Goal: Task Accomplishment & Management: Use online tool/utility

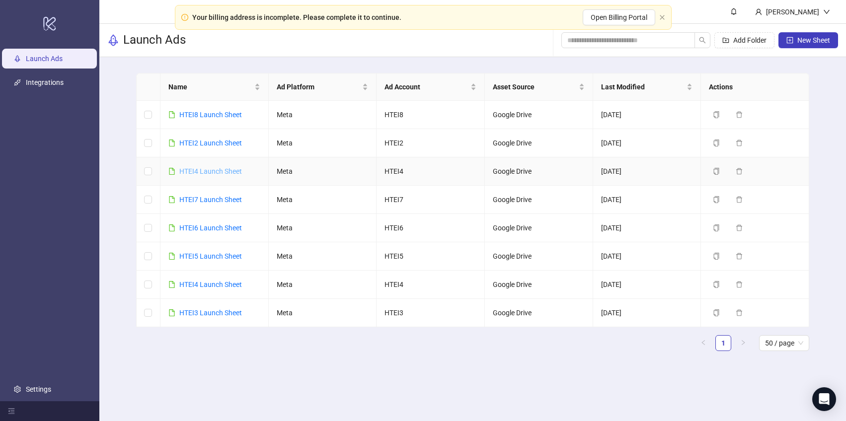
click at [221, 169] on link "HTEI4 Launch Sheet" at bounding box center [210, 171] width 63 height 8
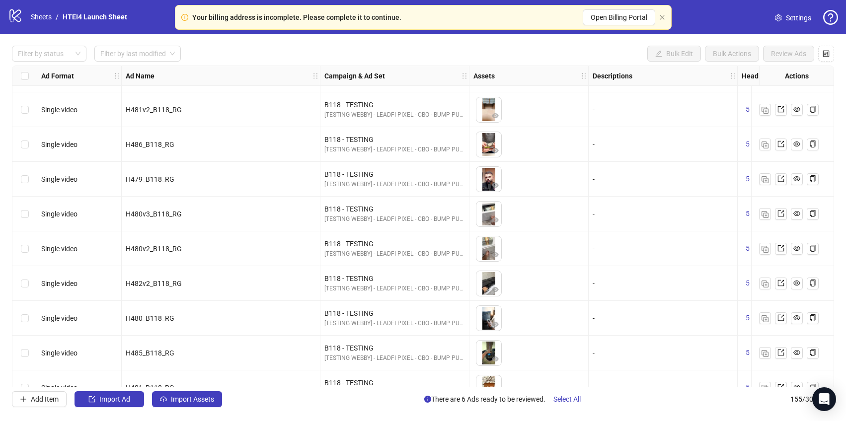
scroll to position [5092, 0]
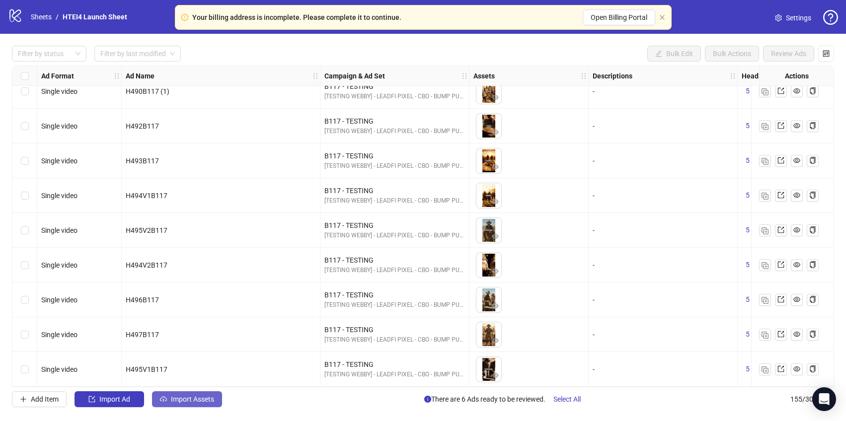
click at [190, 404] on button "Import Assets" at bounding box center [187, 399] width 70 height 16
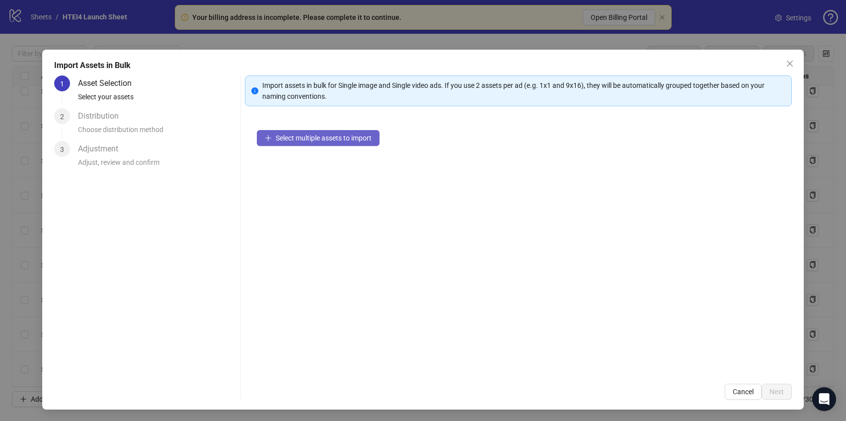
click at [327, 139] on span "Select multiple assets to import" at bounding box center [324, 138] width 96 height 8
click at [322, 139] on span "Select multiple assets to import" at bounding box center [324, 138] width 96 height 8
click at [332, 140] on span "Select multiple assets to import" at bounding box center [324, 138] width 96 height 8
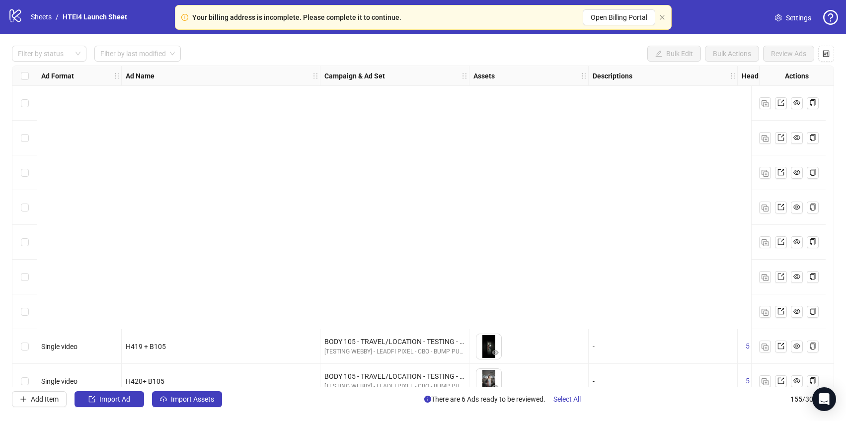
scroll to position [328, 0]
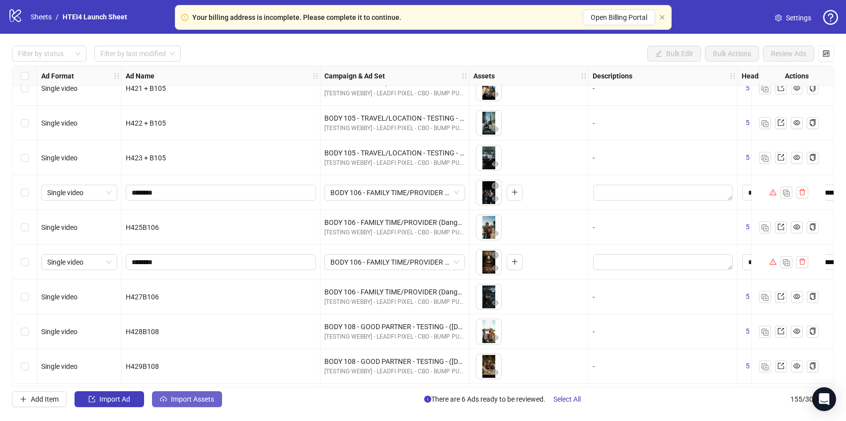
click at [199, 403] on span "Import Assets" at bounding box center [192, 399] width 43 height 8
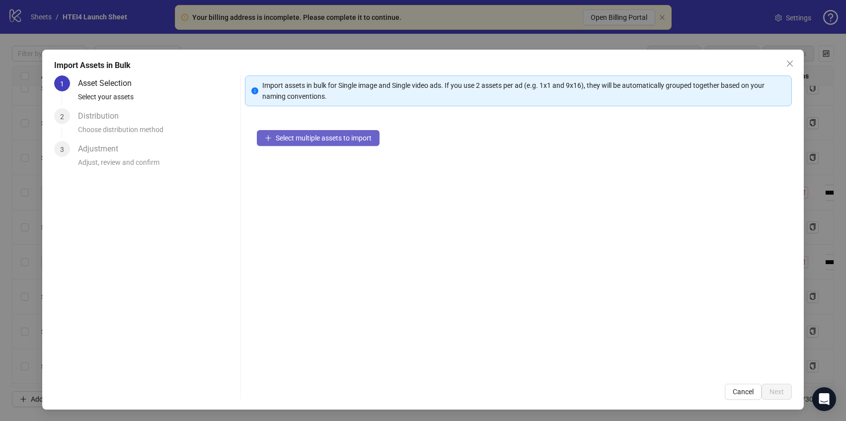
click at [312, 132] on button "Select multiple assets to import" at bounding box center [318, 138] width 123 height 16
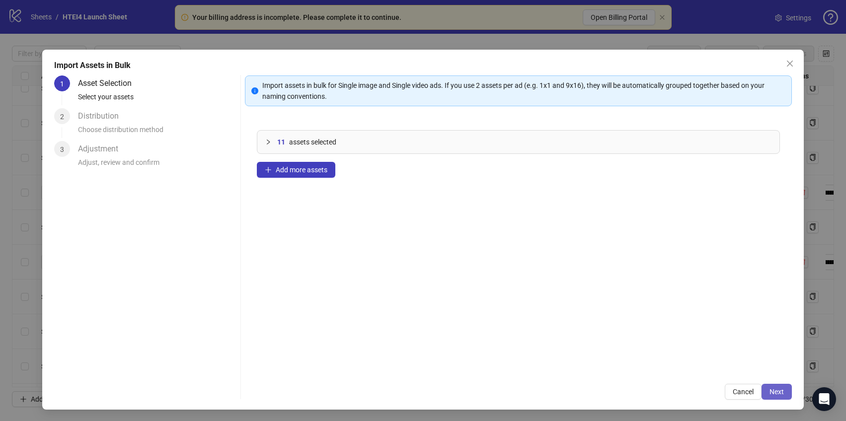
click at [782, 389] on span "Next" at bounding box center [776, 392] width 14 height 8
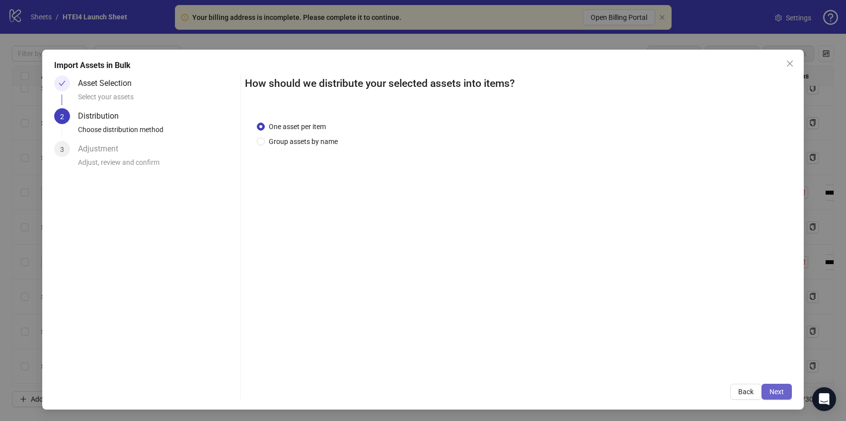
click at [779, 389] on span "Next" at bounding box center [776, 392] width 14 height 8
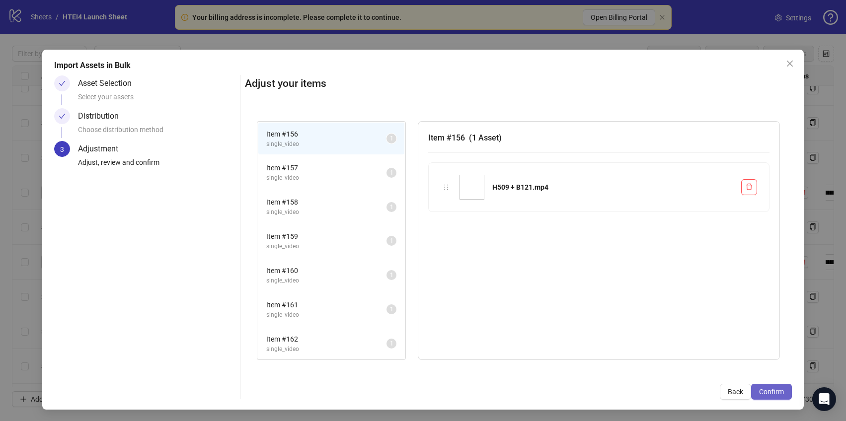
click at [779, 389] on span "Confirm" at bounding box center [771, 392] width 25 height 8
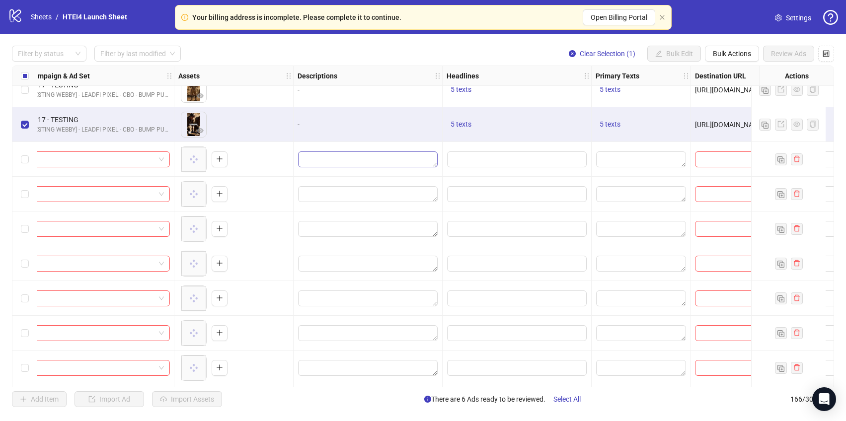
scroll to position [5333, 436]
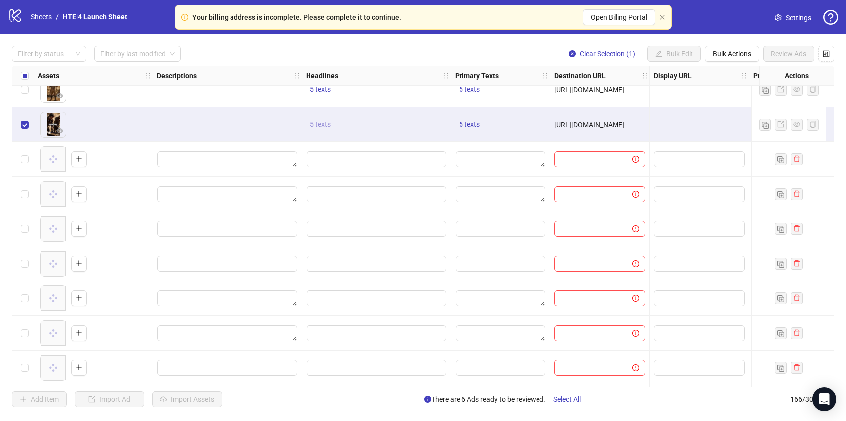
click at [322, 125] on span "5 texts" at bounding box center [320, 124] width 21 height 8
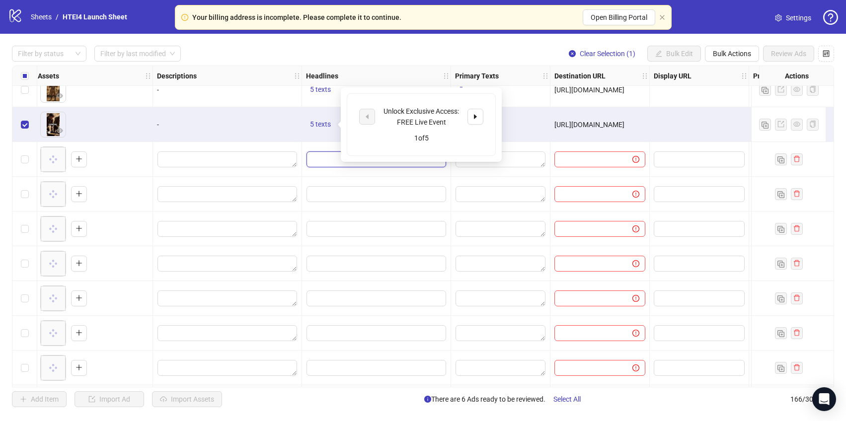
click at [334, 157] on input "Edit values" at bounding box center [376, 159] width 140 height 16
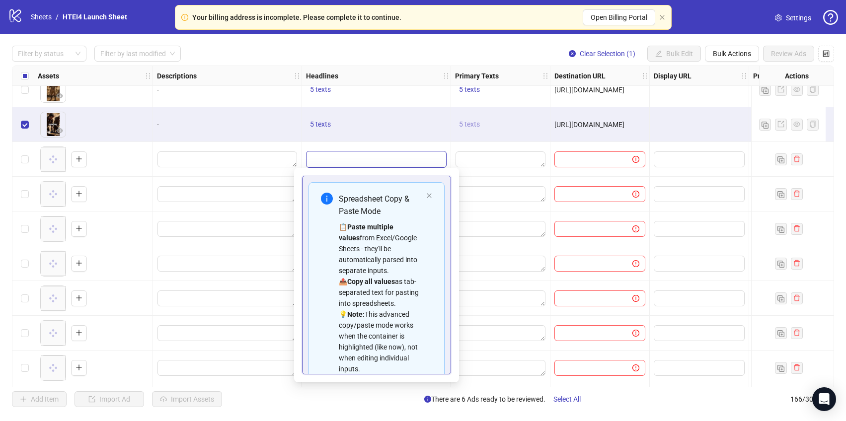
click at [468, 127] on span "5 texts" at bounding box center [469, 124] width 21 height 8
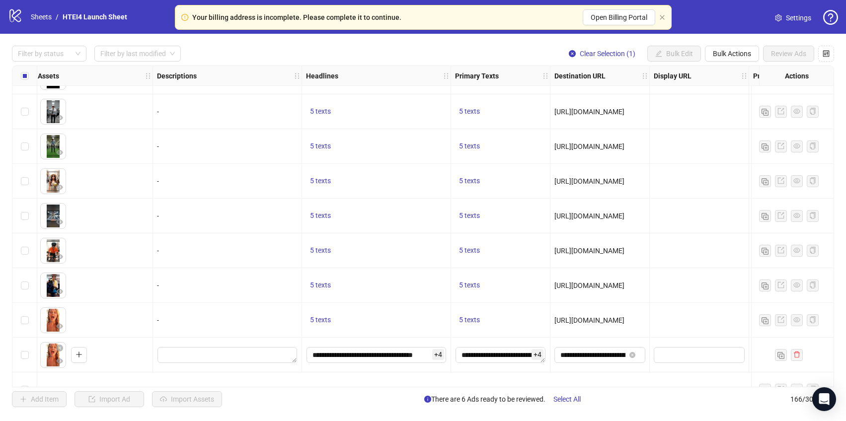
scroll to position [1763, 436]
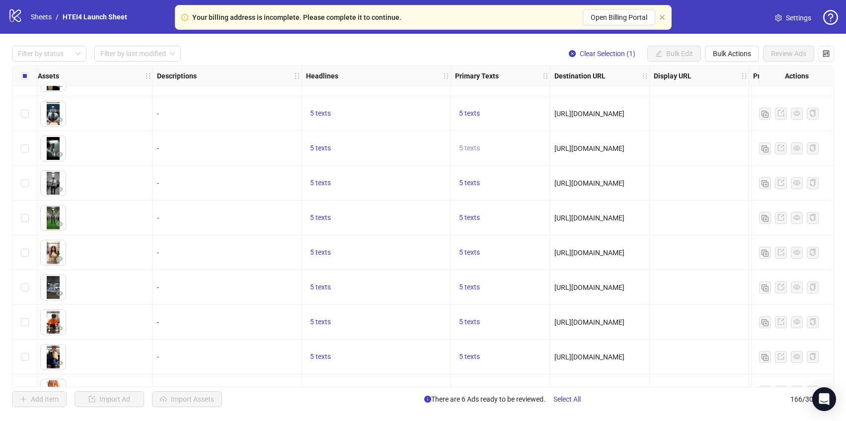
click at [469, 149] on span "5 texts" at bounding box center [469, 148] width 21 height 8
click at [387, 180] on div "5 texts" at bounding box center [376, 183] width 141 height 12
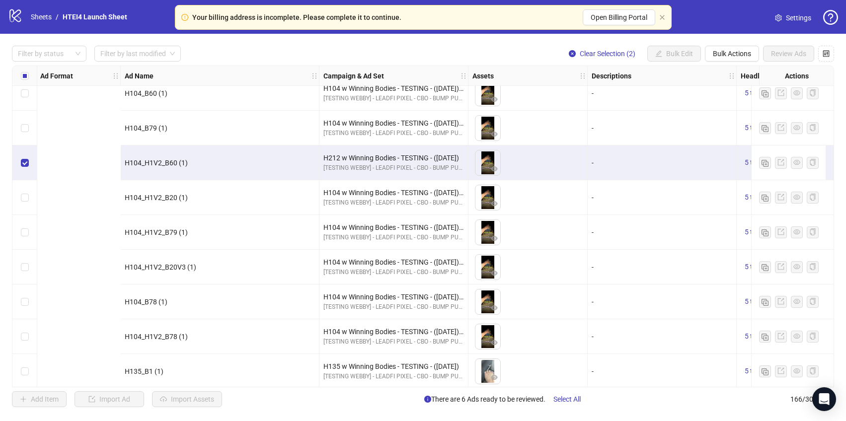
scroll to position [2617, 332]
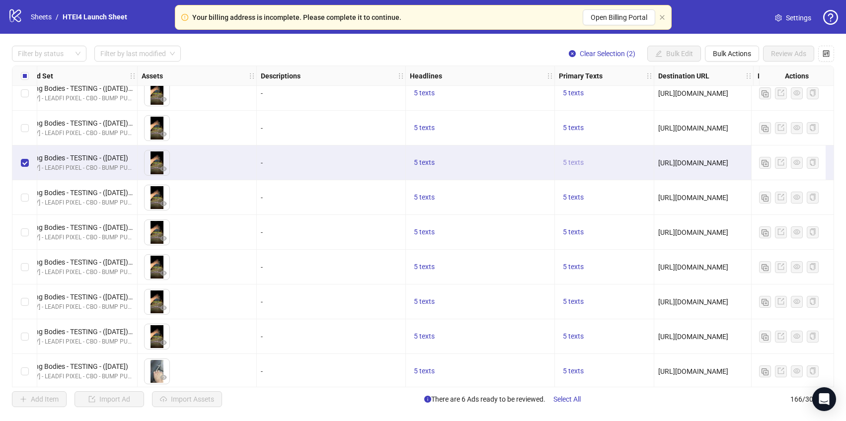
click at [579, 163] on span "5 texts" at bounding box center [573, 162] width 21 height 8
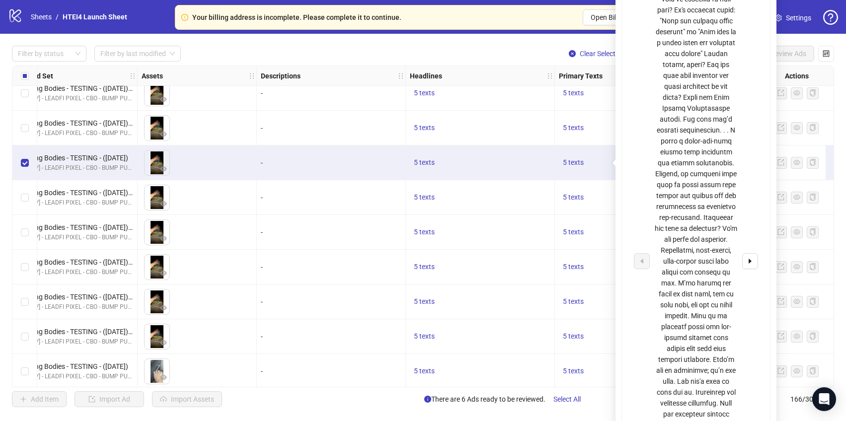
scroll to position [2617, 0]
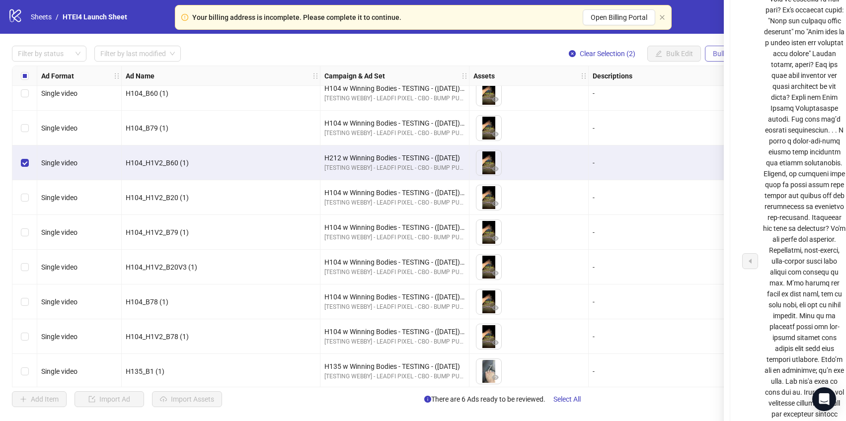
click at [717, 55] on span "Bulk Actions" at bounding box center [732, 54] width 38 height 8
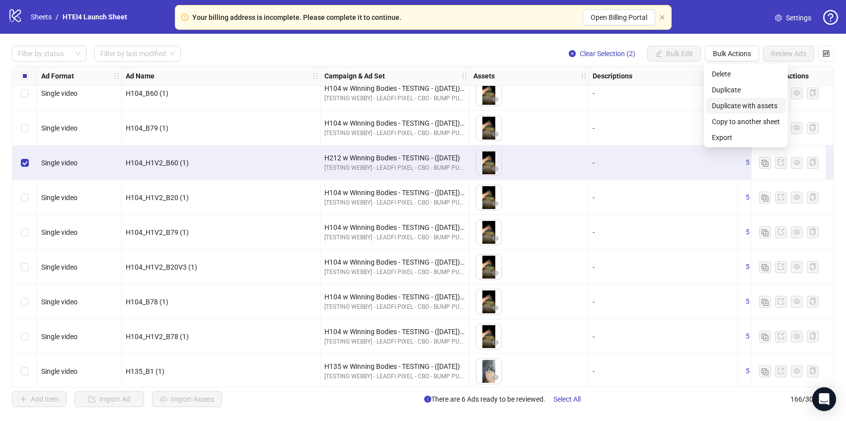
click at [723, 109] on span "Duplicate with assets" at bounding box center [746, 105] width 68 height 11
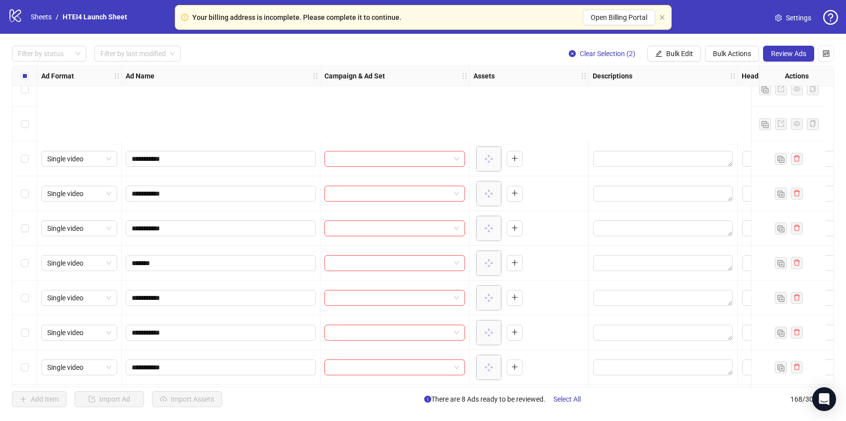
scroll to position [5512, 0]
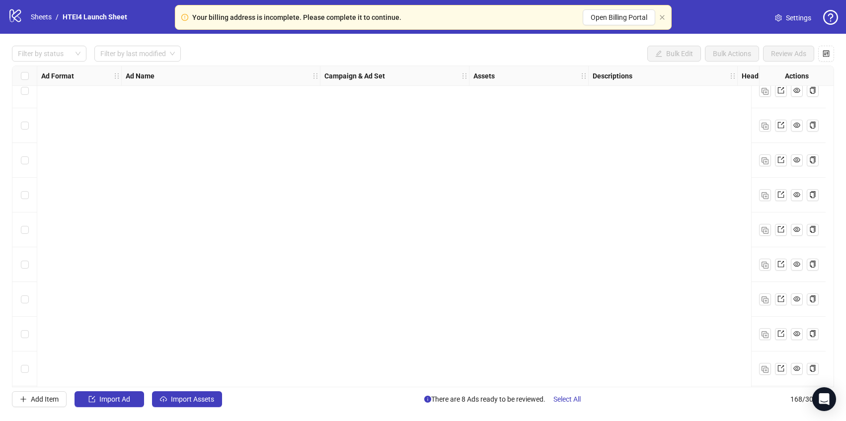
scroll to position [5544, 0]
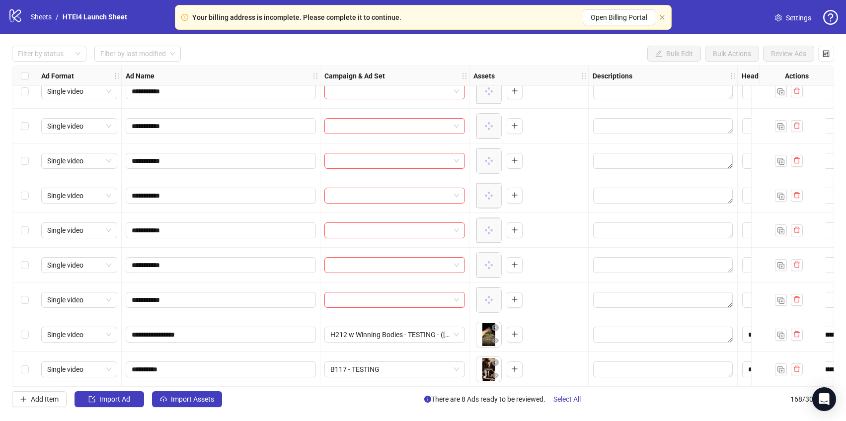
click at [29, 365] on div "Select row 168" at bounding box center [24, 369] width 25 height 35
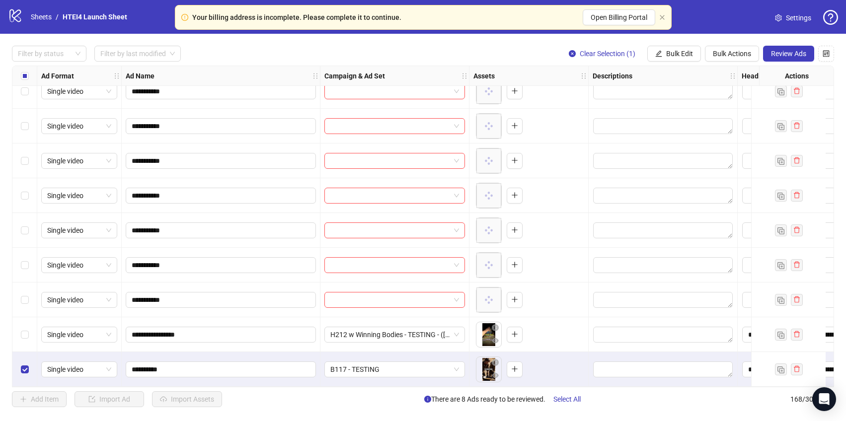
click at [30, 336] on div "Select row 167" at bounding box center [24, 334] width 25 height 35
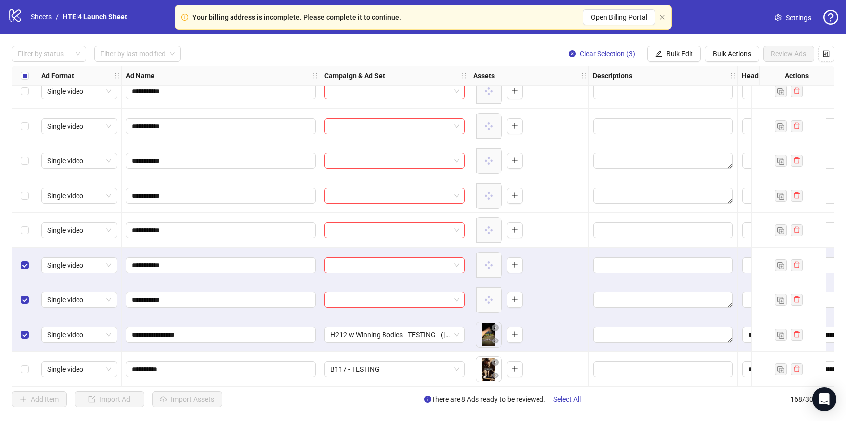
click at [27, 240] on div "Select row 164" at bounding box center [24, 230] width 25 height 35
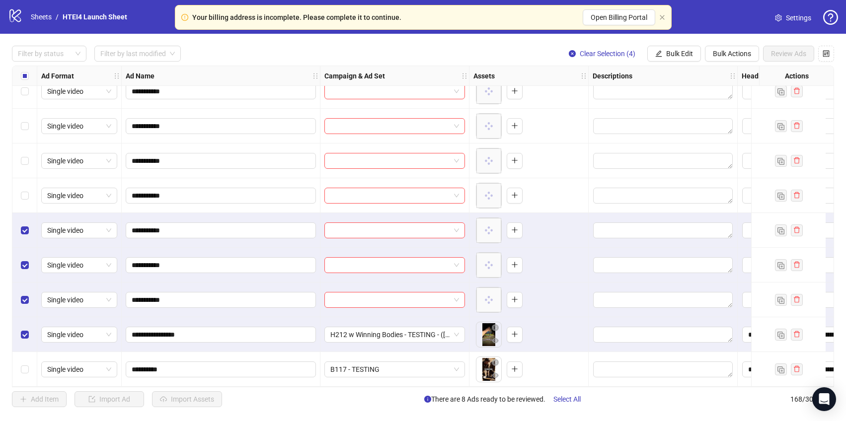
click at [30, 196] on div "Select row 163" at bounding box center [24, 195] width 25 height 35
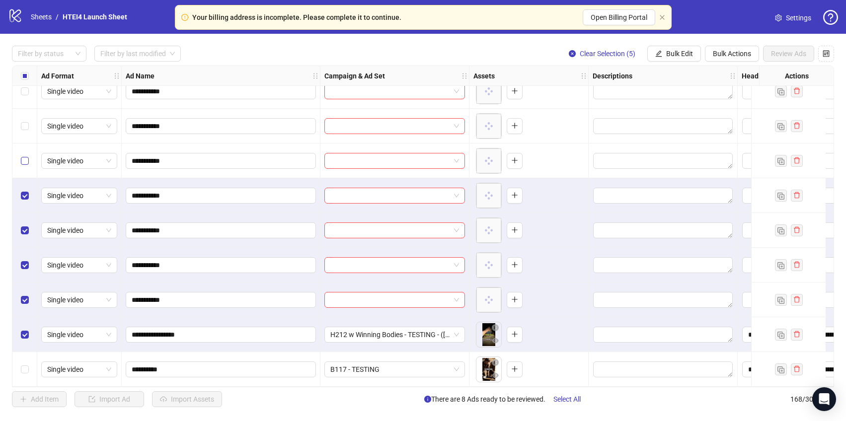
click at [24, 161] on label "Select row 162" at bounding box center [25, 160] width 8 height 11
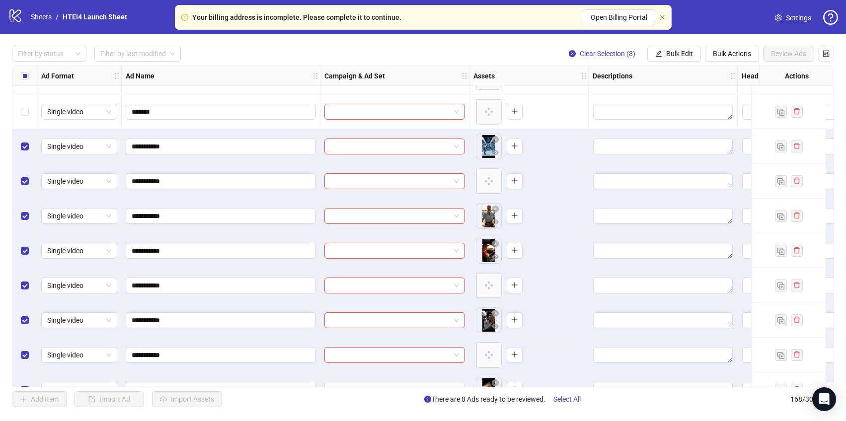
scroll to position [5428, 0]
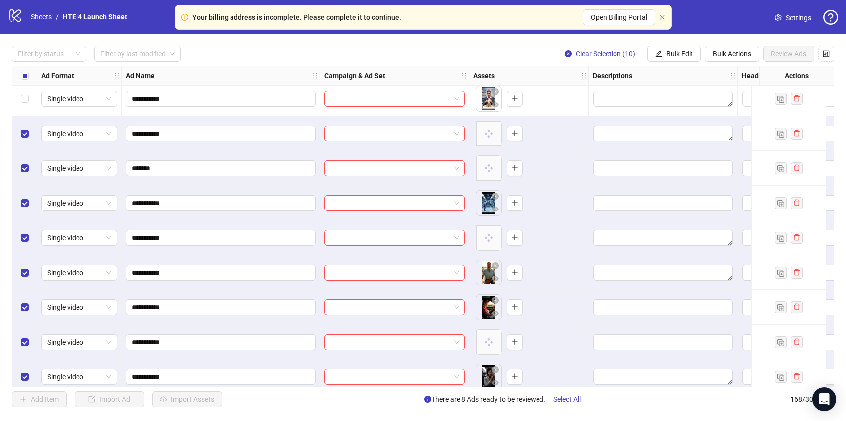
click at [25, 85] on div "Select all rows" at bounding box center [24, 76] width 25 height 20
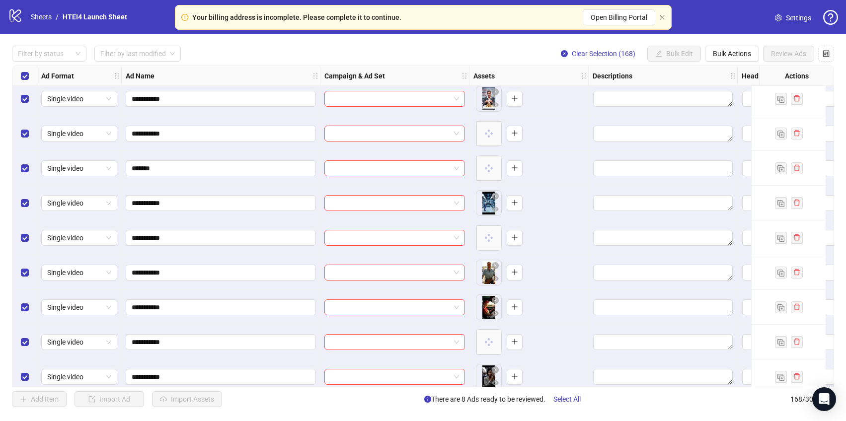
click at [29, 78] on div "Select all rows" at bounding box center [24, 76] width 25 height 20
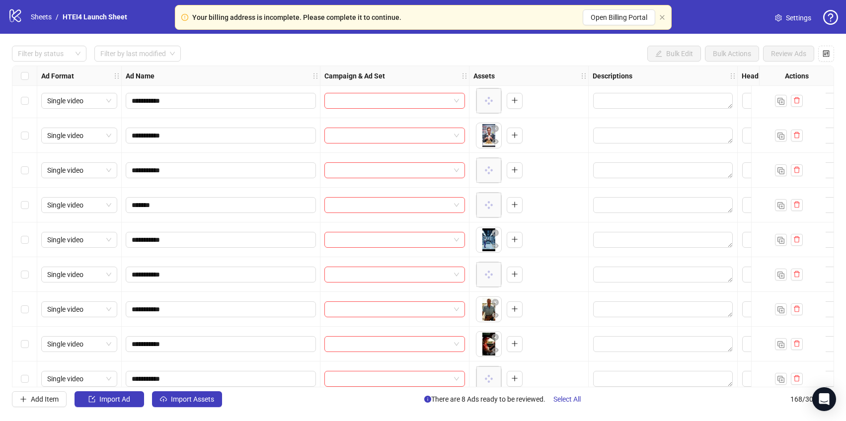
scroll to position [5350, 0]
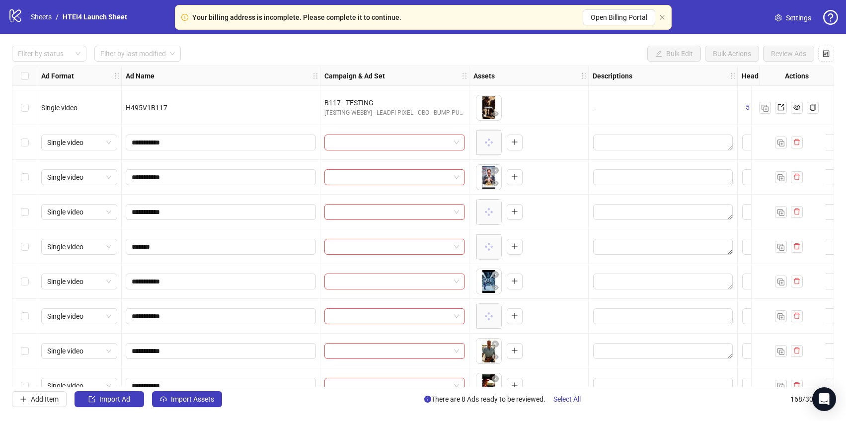
click at [28, 143] on div "Select row 156" at bounding box center [24, 142] width 25 height 35
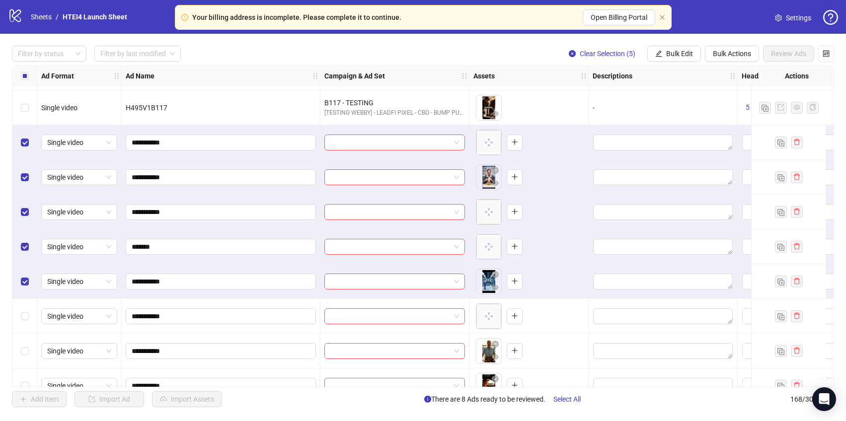
click at [22, 309] on div "Select row 161" at bounding box center [24, 316] width 25 height 35
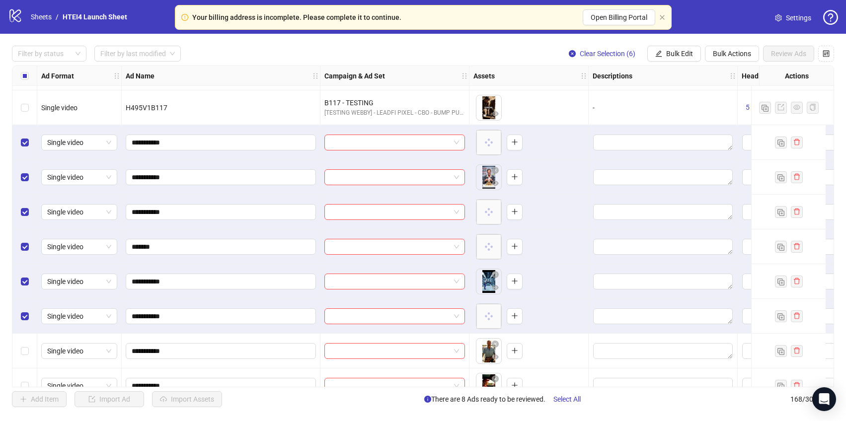
scroll to position [5416, 0]
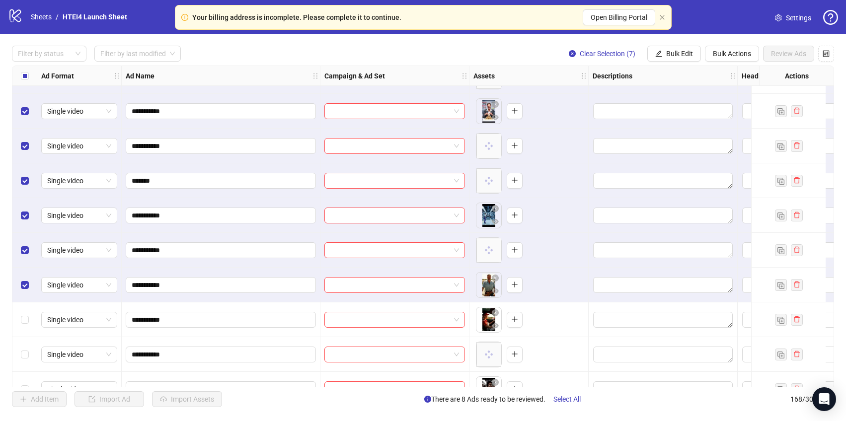
click at [25, 308] on div "Select row 163" at bounding box center [24, 319] width 25 height 35
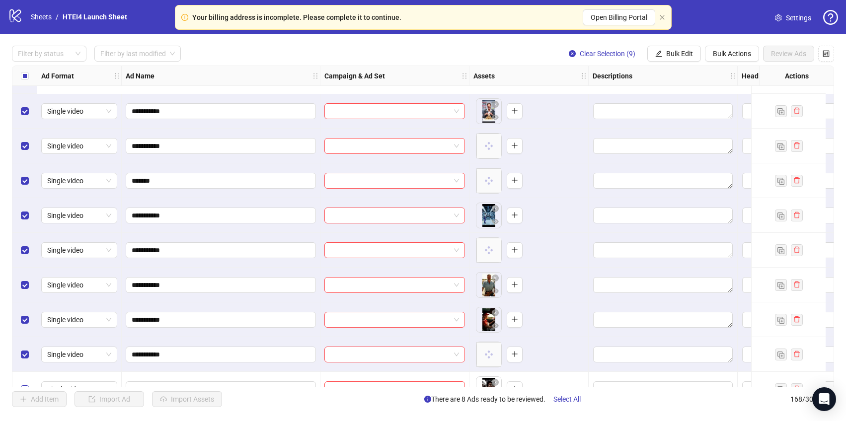
scroll to position [5490, 0]
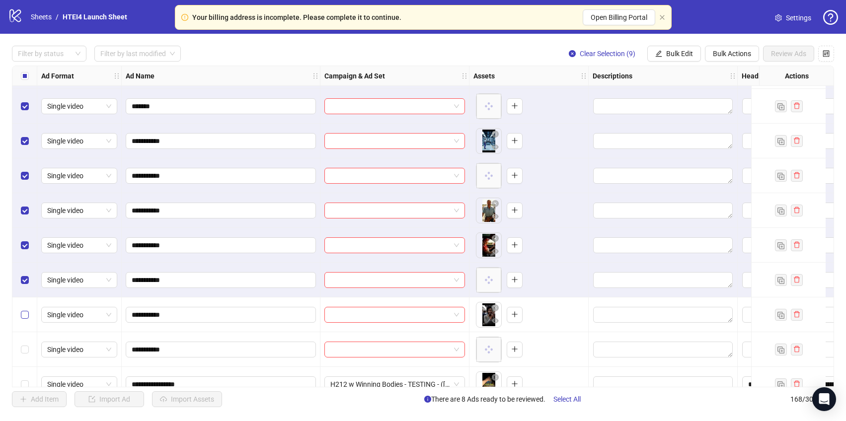
click at [25, 309] on label "Select row 165" at bounding box center [25, 314] width 8 height 11
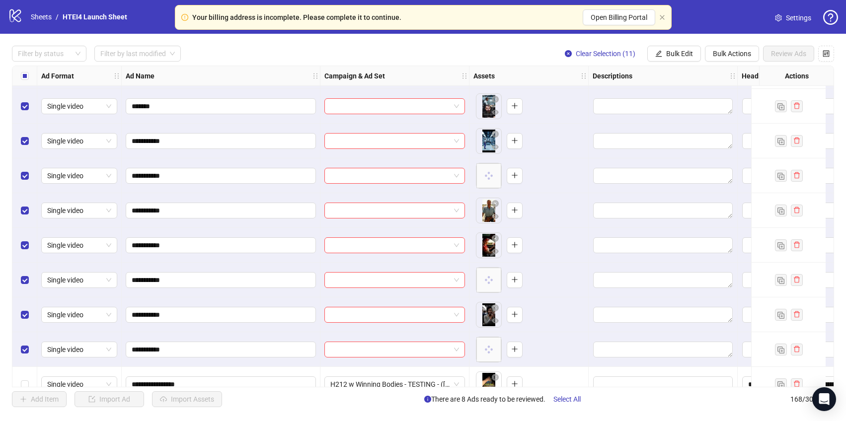
scroll to position [5544, 0]
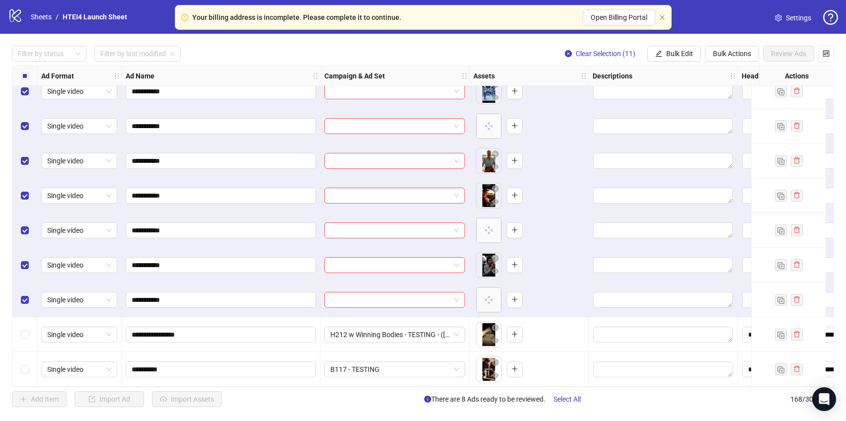
click at [31, 329] on div "Select row 167" at bounding box center [24, 334] width 25 height 35
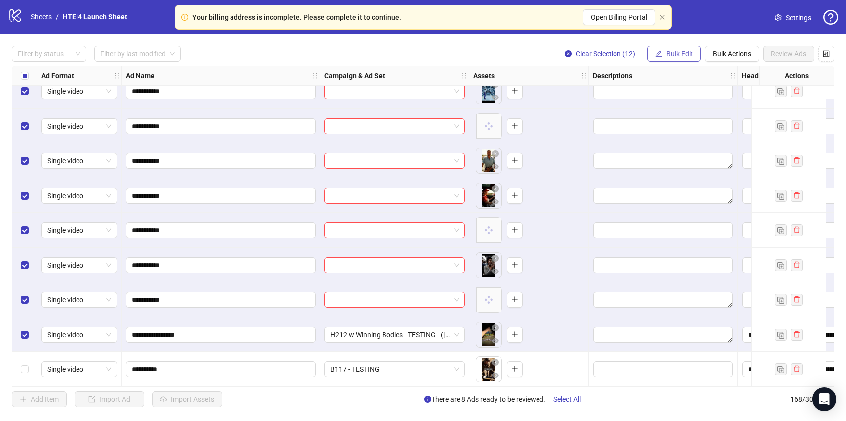
click at [692, 58] on button "Bulk Edit" at bounding box center [674, 54] width 54 height 16
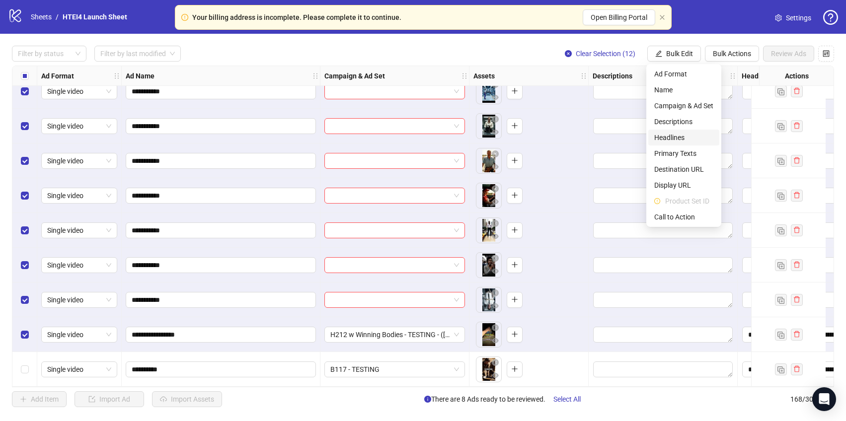
click at [673, 136] on span "Headlines" at bounding box center [683, 137] width 59 height 11
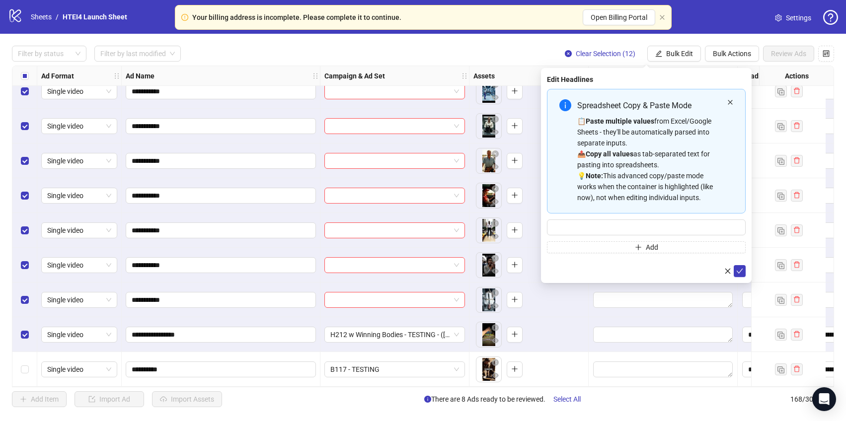
click at [728, 104] on icon "close" at bounding box center [730, 102] width 4 height 4
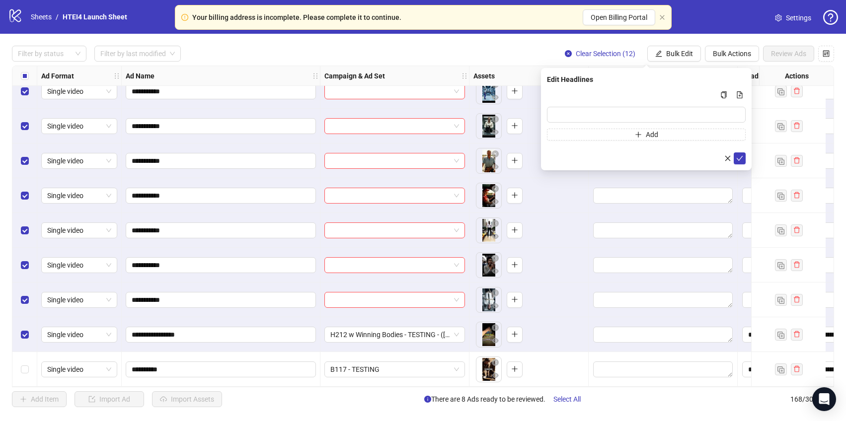
click at [20, 352] on div "Select row 168" at bounding box center [24, 369] width 25 height 35
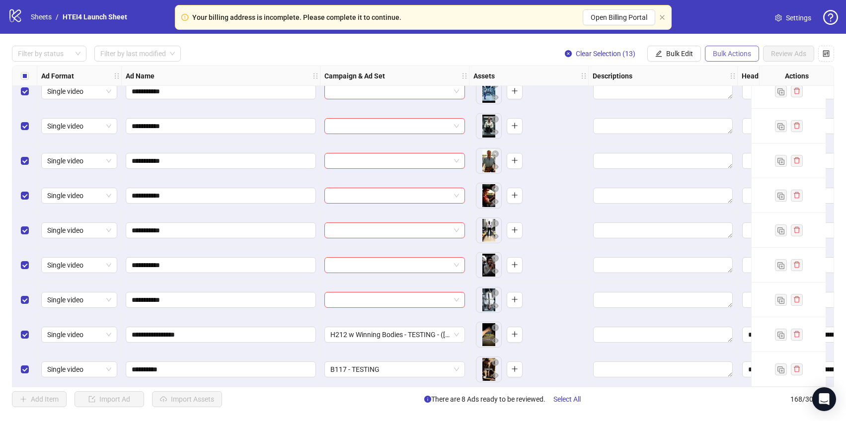
click at [713, 55] on span "Bulk Actions" at bounding box center [732, 54] width 38 height 8
click at [735, 75] on span "Delete" at bounding box center [746, 74] width 68 height 11
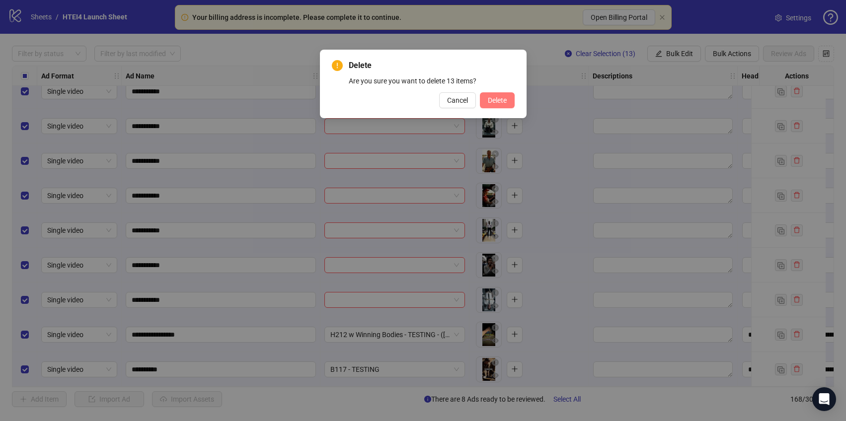
click at [500, 98] on span "Delete" at bounding box center [497, 100] width 19 height 8
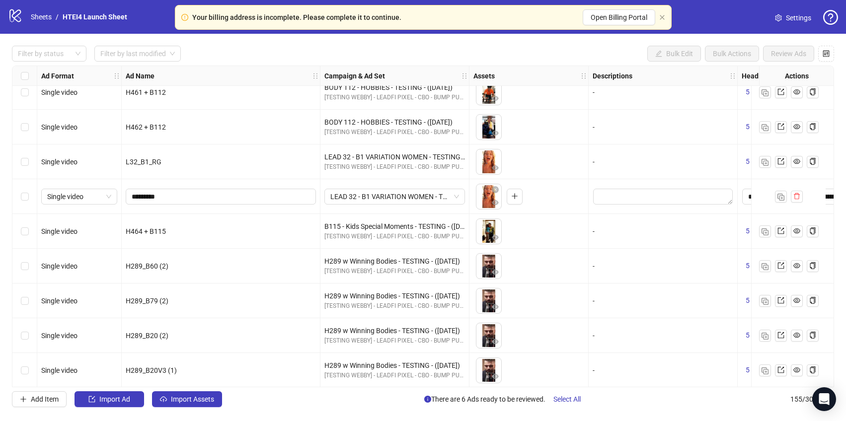
scroll to position [2281, 0]
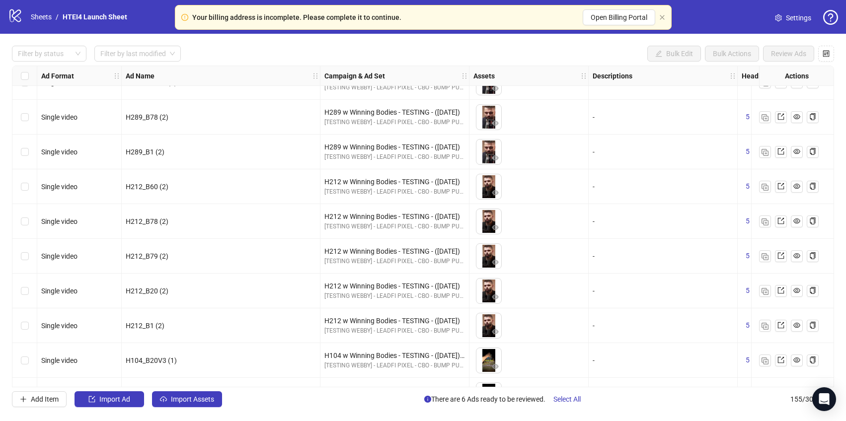
click at [10, 255] on div "Filter by status Filter by last modified Bulk Edit Bulk Actions Review Ads Ad F…" at bounding box center [423, 226] width 846 height 385
click at [28, 254] on div "Select row 71" at bounding box center [24, 256] width 25 height 35
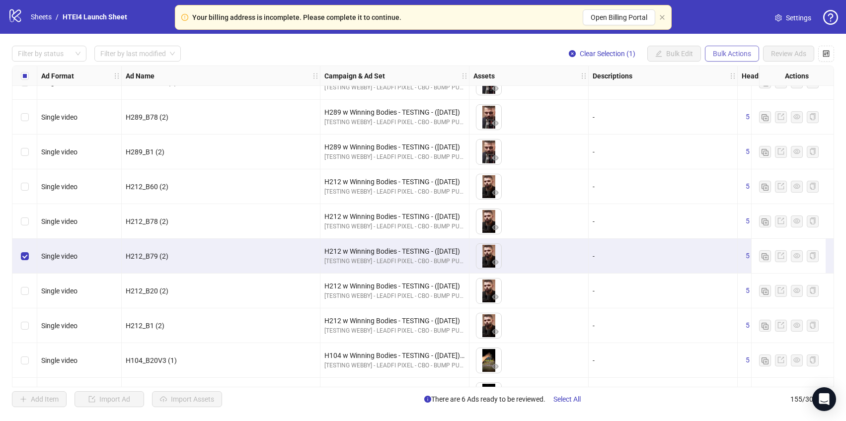
click at [739, 54] on span "Bulk Actions" at bounding box center [732, 54] width 38 height 8
click at [739, 100] on span "Duplicate with assets" at bounding box center [746, 105] width 68 height 11
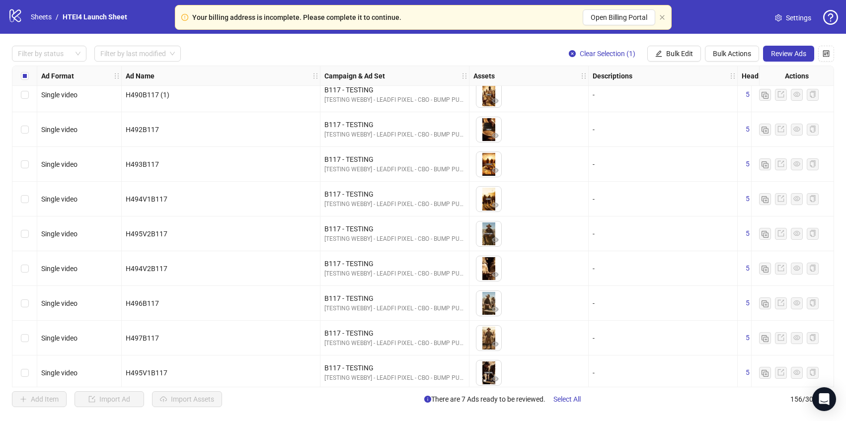
scroll to position [5127, 0]
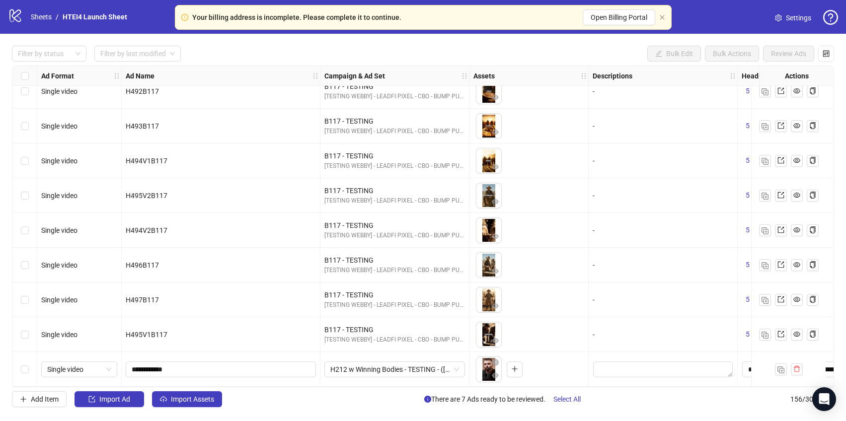
click at [189, 411] on div "Filter by status Filter by last modified Bulk Edit Bulk Actions Review Ads Ad F…" at bounding box center [423, 226] width 846 height 385
click at [189, 401] on span "Import Assets" at bounding box center [192, 399] width 43 height 8
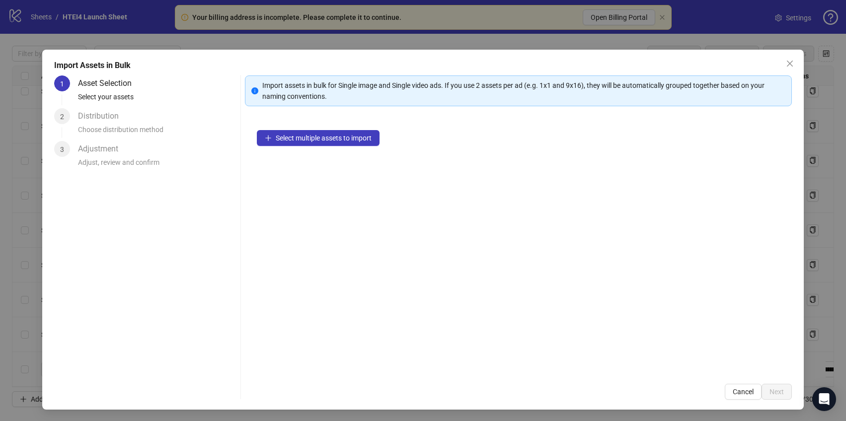
click at [324, 123] on div "Select multiple assets to import" at bounding box center [518, 245] width 547 height 254
click at [324, 135] on span "Select multiple assets to import" at bounding box center [324, 138] width 96 height 8
click at [300, 134] on span "Select multiple assets to import" at bounding box center [324, 138] width 96 height 8
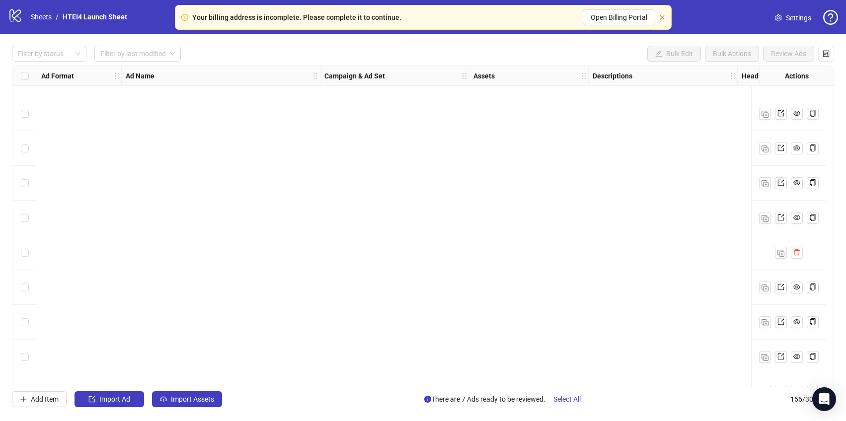
scroll to position [5127, 0]
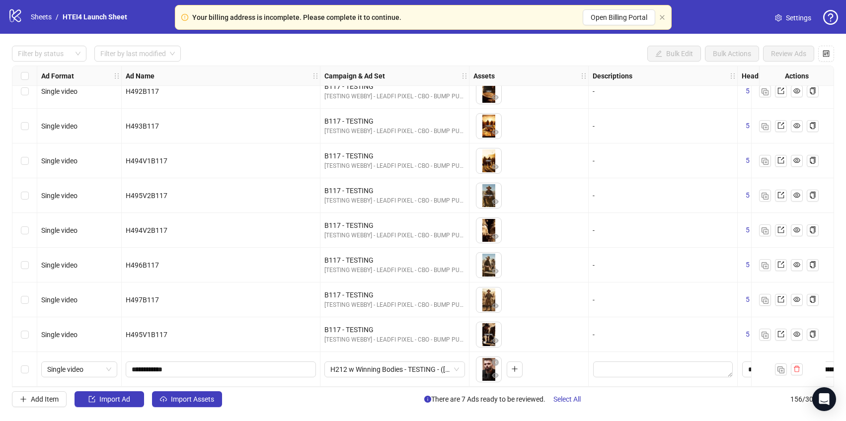
click at [178, 409] on div "Filter by status Filter by last modified Bulk Edit Bulk Actions Review Ads Ad F…" at bounding box center [423, 226] width 846 height 385
click at [178, 403] on span "Import Assets" at bounding box center [192, 399] width 43 height 8
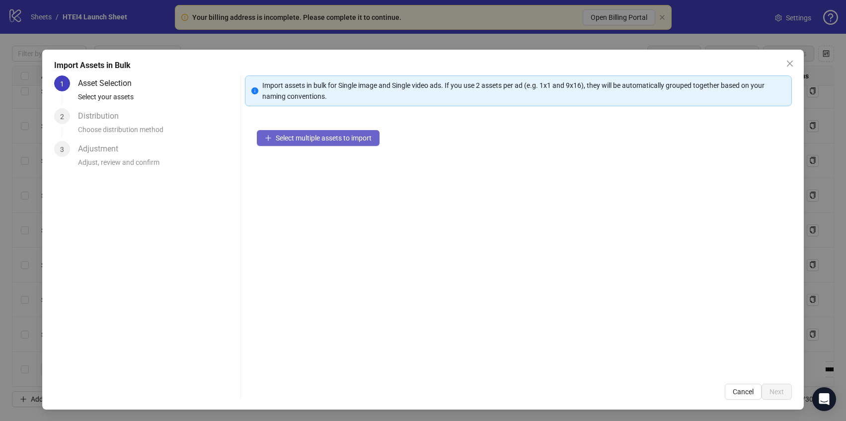
click at [328, 141] on span "Select multiple assets to import" at bounding box center [324, 138] width 96 height 8
click at [379, 134] on button "Select multiple assets to import" at bounding box center [318, 138] width 123 height 16
click at [369, 136] on span "Select multiple assets to import" at bounding box center [324, 138] width 96 height 8
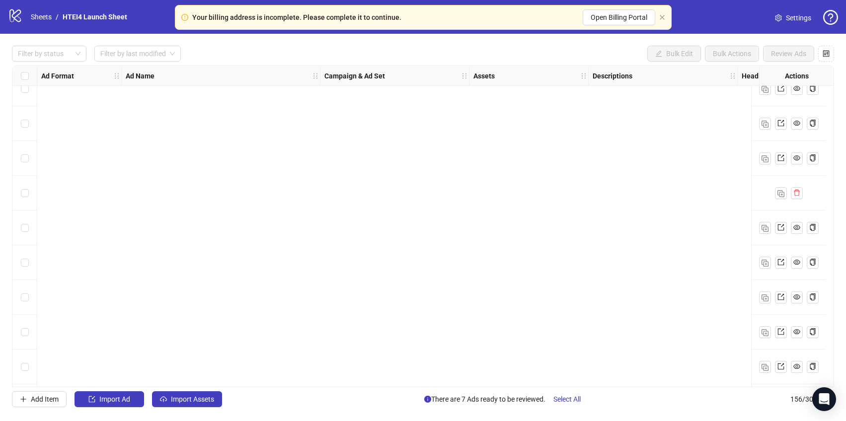
scroll to position [5127, 0]
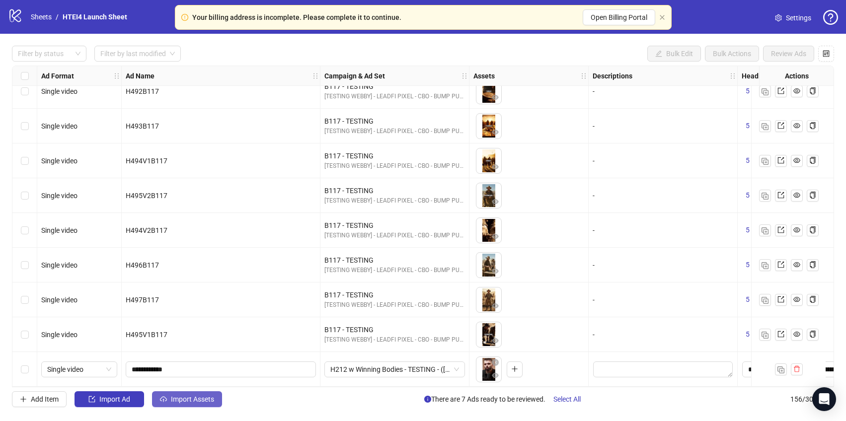
click at [186, 403] on span "Import Assets" at bounding box center [192, 399] width 43 height 8
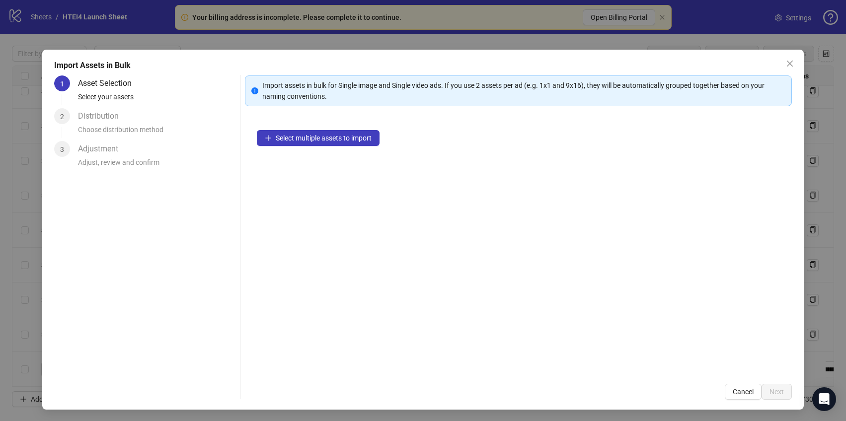
click at [296, 147] on div "Select multiple assets to import" at bounding box center [518, 245] width 547 height 254
click at [296, 139] on span "Select multiple assets to import" at bounding box center [324, 138] width 96 height 8
click at [289, 138] on span "Select multiple assets to import" at bounding box center [324, 138] width 96 height 8
click at [287, 139] on span "Select multiple assets to import" at bounding box center [324, 138] width 96 height 8
click at [299, 147] on div "Select multiple assets to import" at bounding box center [518, 245] width 547 height 254
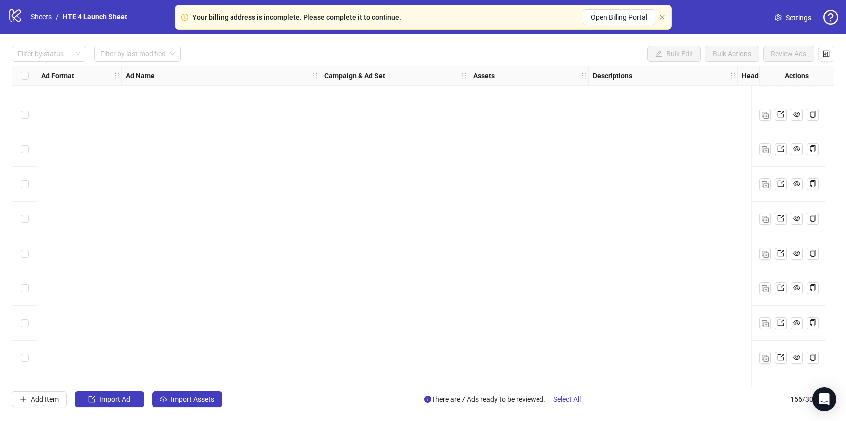
scroll to position [5127, 0]
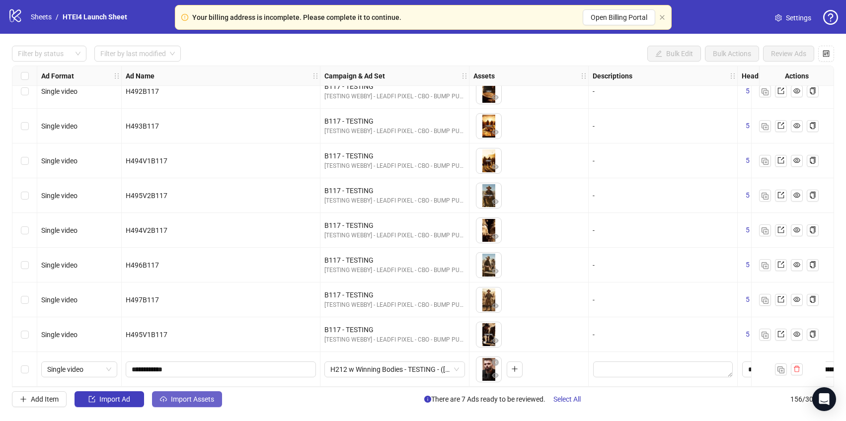
click at [182, 403] on span "Import Assets" at bounding box center [192, 399] width 43 height 8
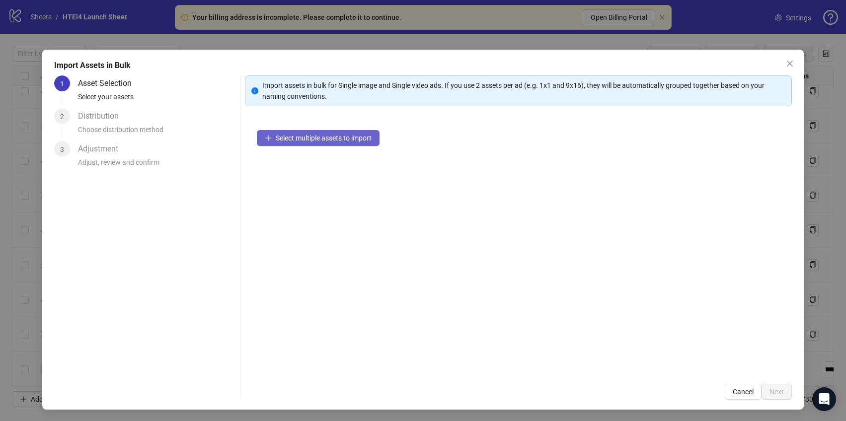
click at [269, 133] on button "Select multiple assets to import" at bounding box center [318, 138] width 123 height 16
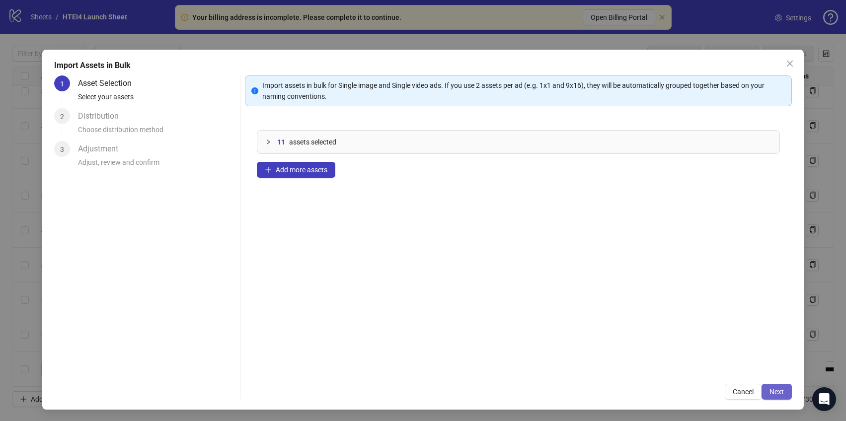
click at [780, 386] on button "Next" at bounding box center [776, 392] width 30 height 16
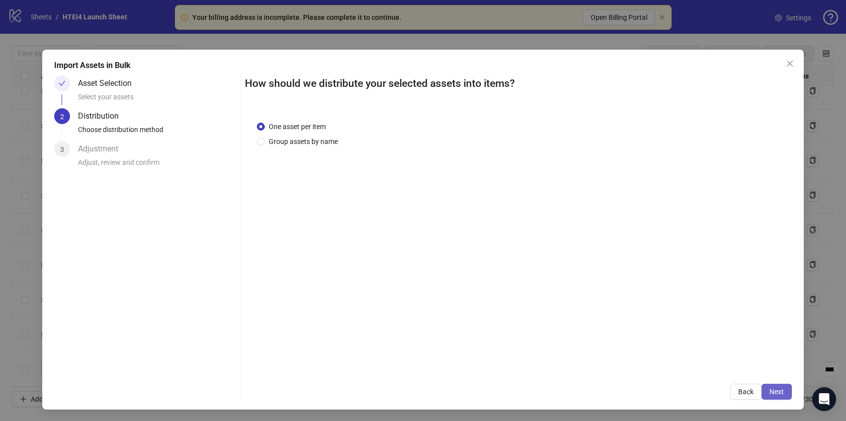
click at [781, 390] on span "Next" at bounding box center [776, 392] width 14 height 8
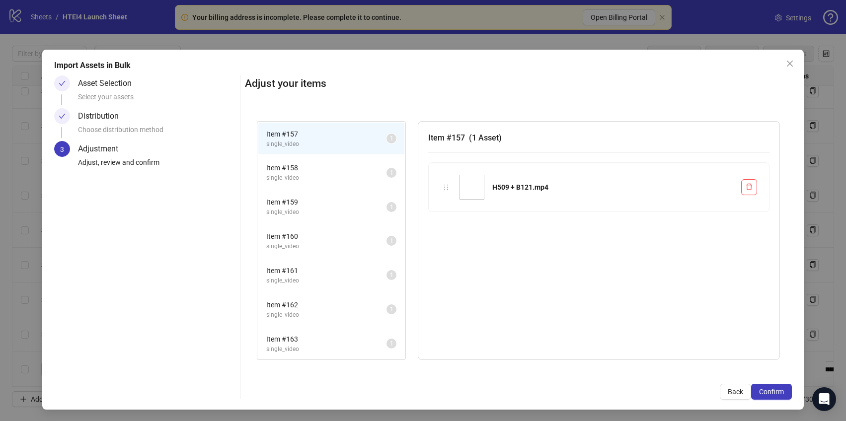
click at [781, 390] on span "Confirm" at bounding box center [771, 392] width 25 height 8
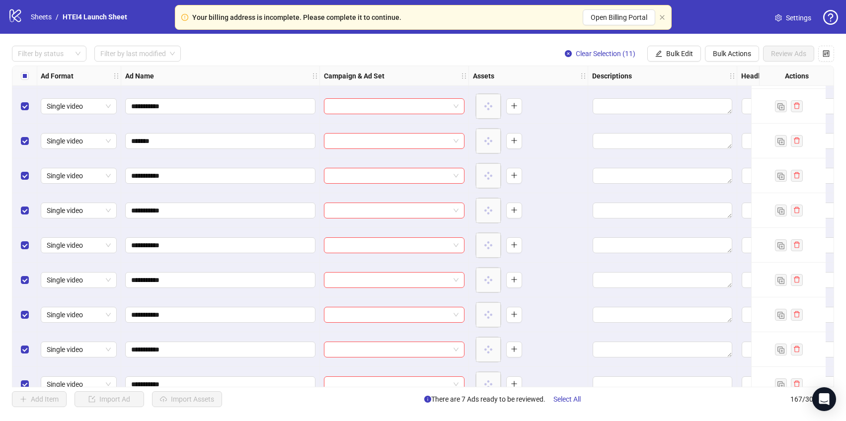
scroll to position [5343, 0]
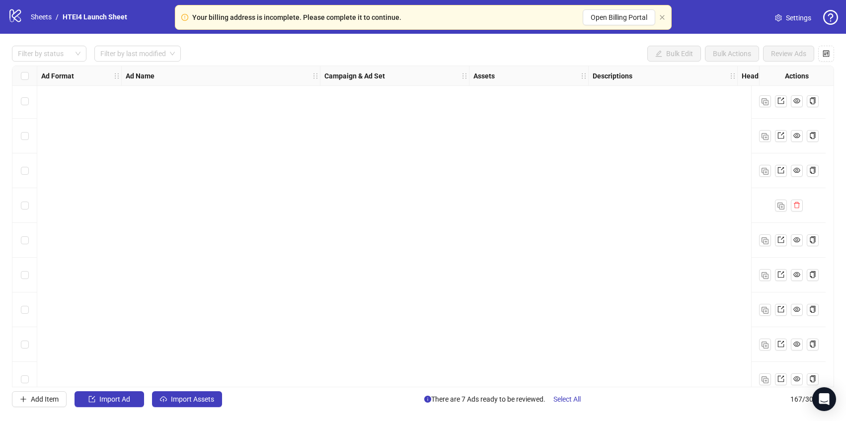
scroll to position [5509, 0]
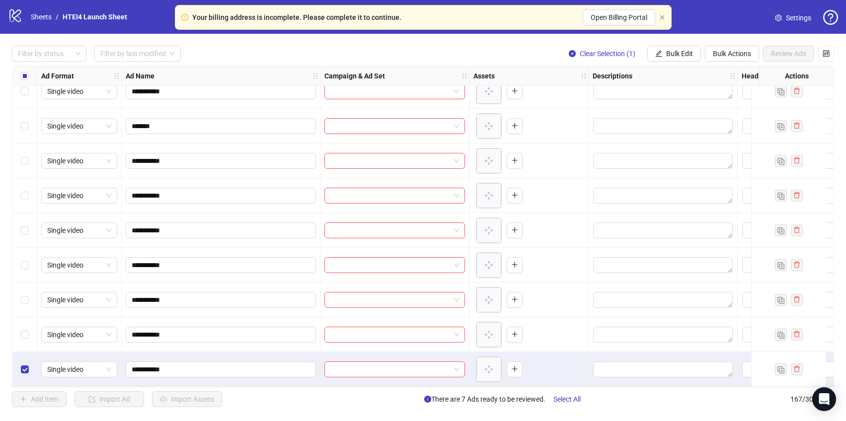
click at [23, 340] on div "Select row 166" at bounding box center [24, 334] width 25 height 35
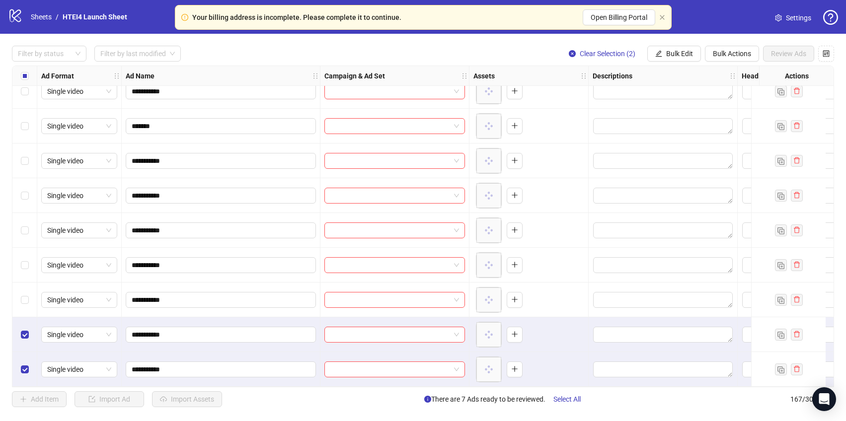
click at [30, 301] on div "Select row 165" at bounding box center [24, 300] width 25 height 35
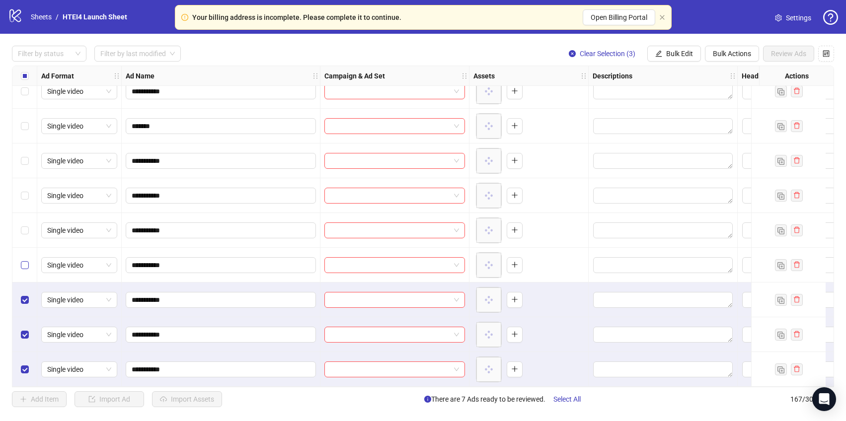
click at [21, 260] on label "Select row 164" at bounding box center [25, 265] width 8 height 11
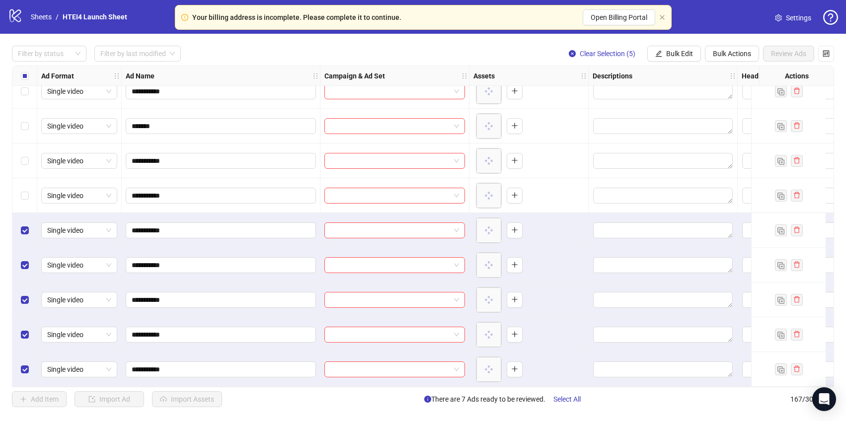
click at [24, 182] on div "Select row 162" at bounding box center [24, 195] width 25 height 35
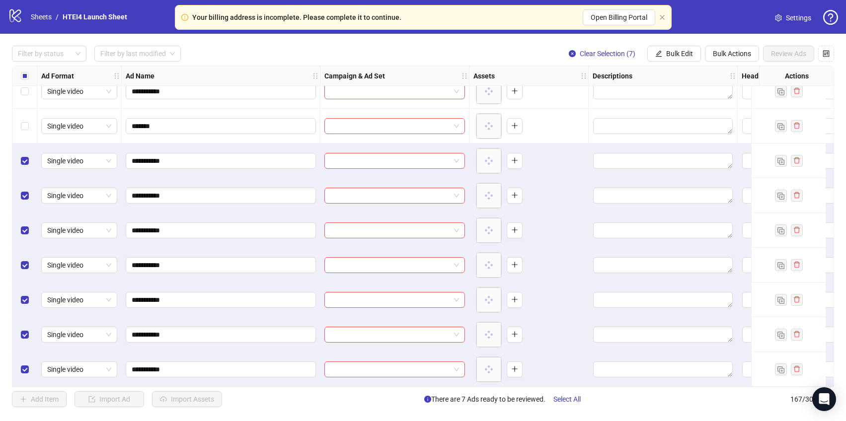
click at [27, 128] on div "Select row 160" at bounding box center [24, 126] width 25 height 35
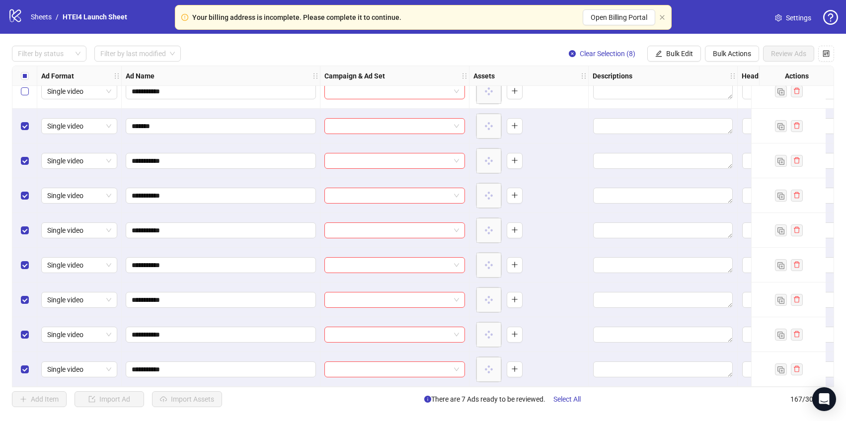
scroll to position [5431, 0]
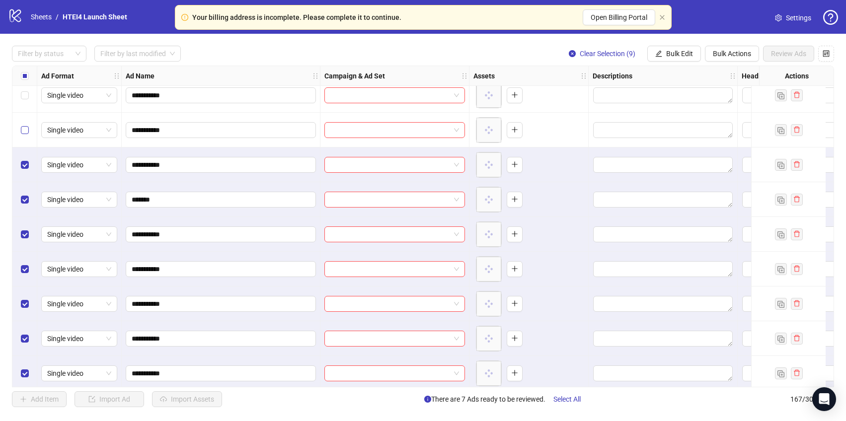
click at [21, 135] on label "Select row 158" at bounding box center [25, 130] width 8 height 11
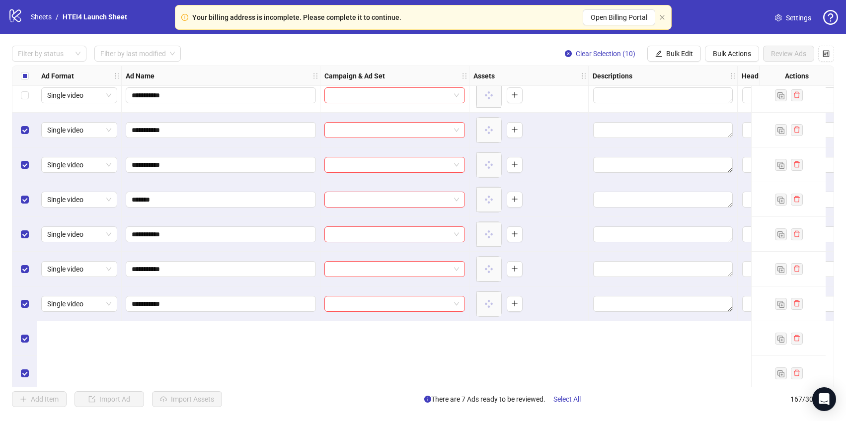
scroll to position [5311, 0]
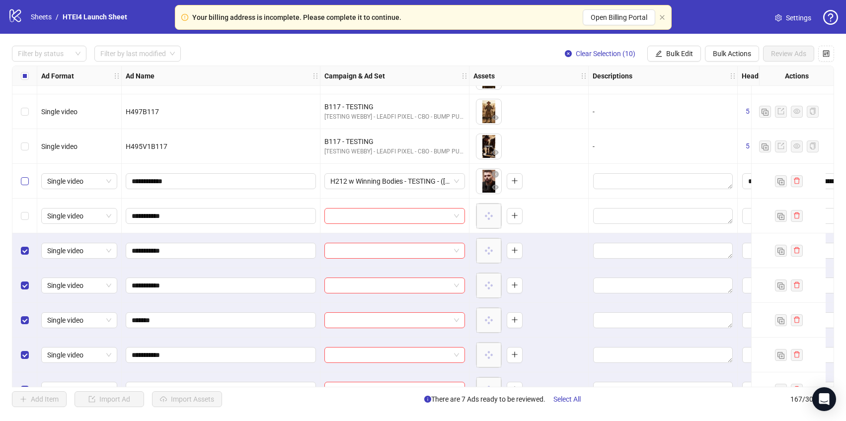
click at [29, 211] on div "Select row 157" at bounding box center [24, 216] width 25 height 35
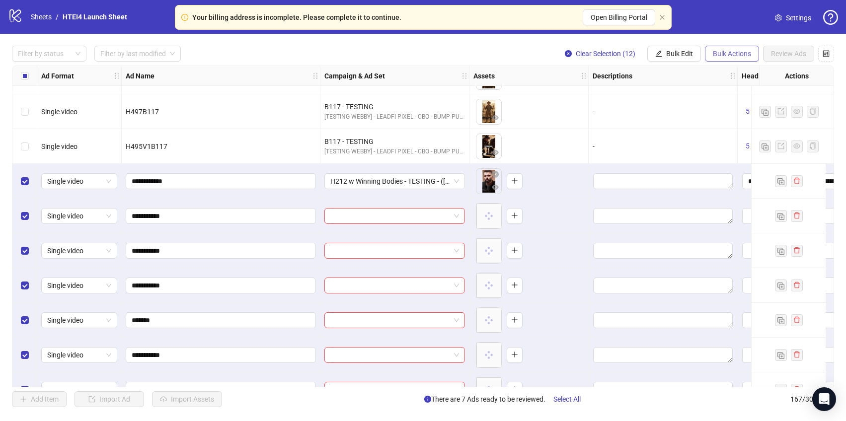
click at [712, 48] on button "Bulk Actions" at bounding box center [732, 54] width 54 height 16
click at [687, 46] on button "Bulk Edit" at bounding box center [674, 54] width 54 height 16
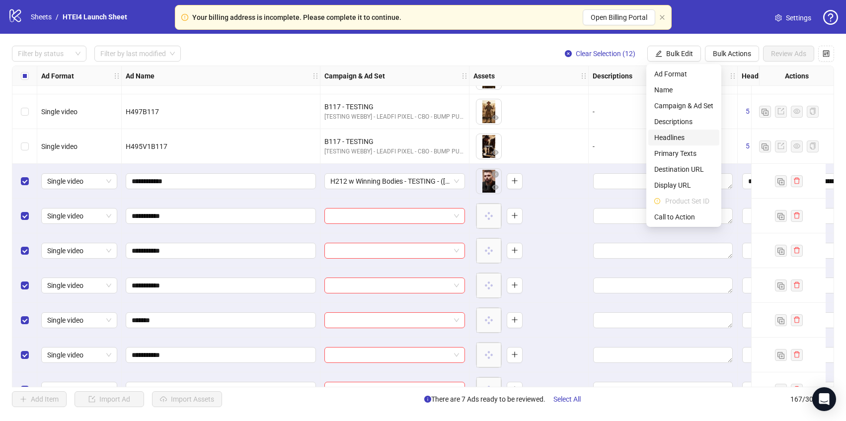
click at [688, 136] on span "Headlines" at bounding box center [683, 137] width 59 height 11
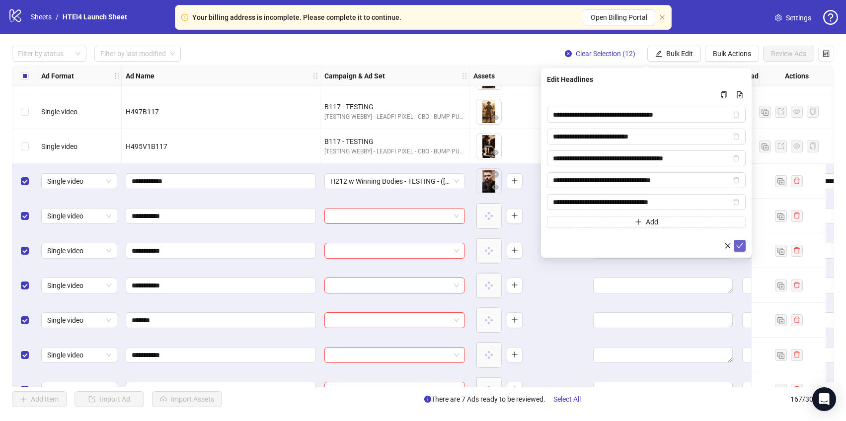
click at [739, 247] on icon "check" at bounding box center [740, 245] width 6 height 5
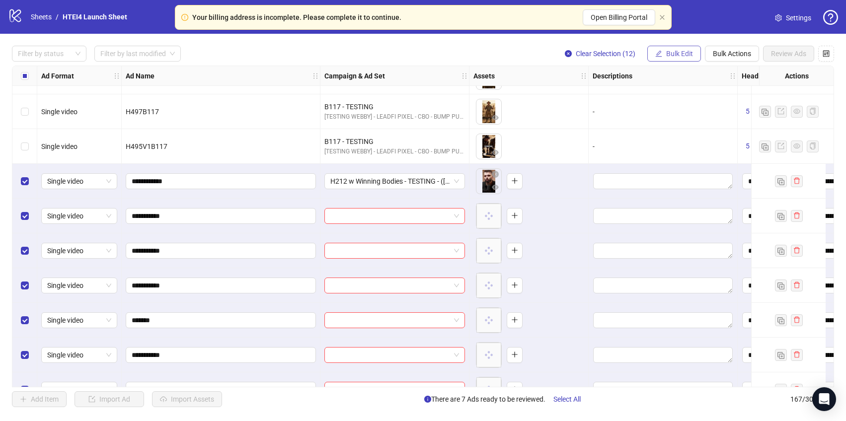
click at [678, 61] on button "Bulk Edit" at bounding box center [674, 54] width 54 height 16
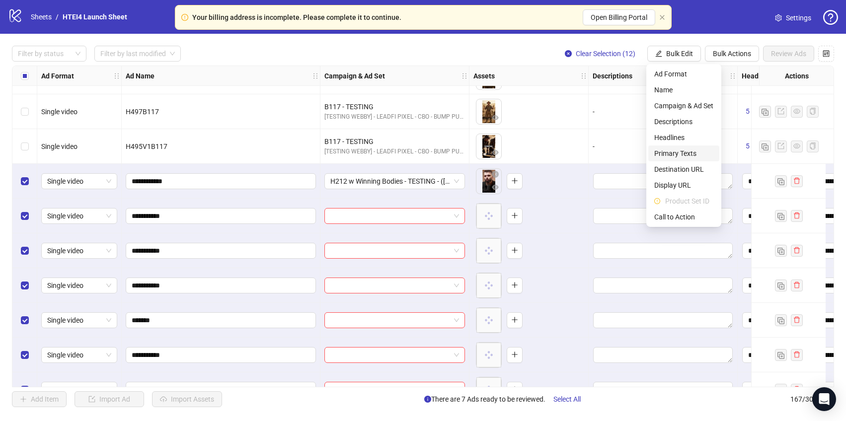
click at [682, 150] on span "Primary Texts" at bounding box center [683, 153] width 59 height 11
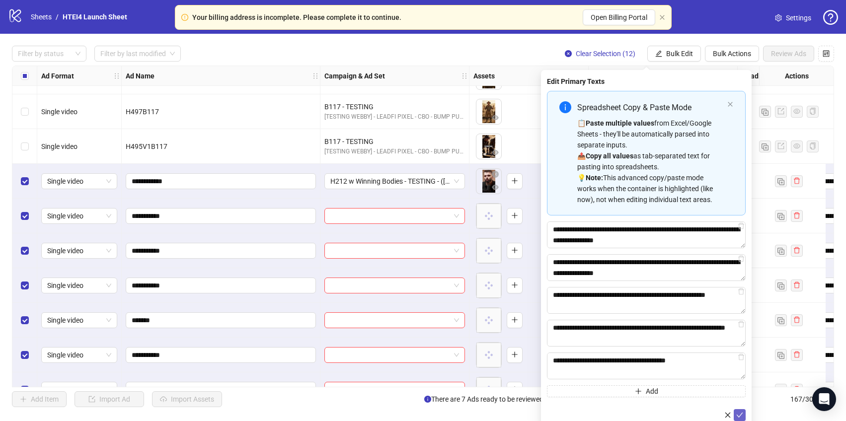
click at [739, 415] on icon "check" at bounding box center [739, 415] width 7 height 7
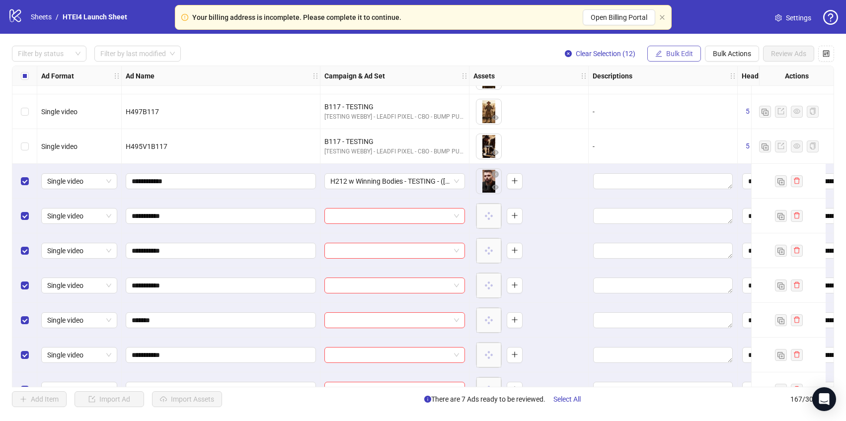
click at [670, 57] on span "Bulk Edit" at bounding box center [679, 54] width 27 height 8
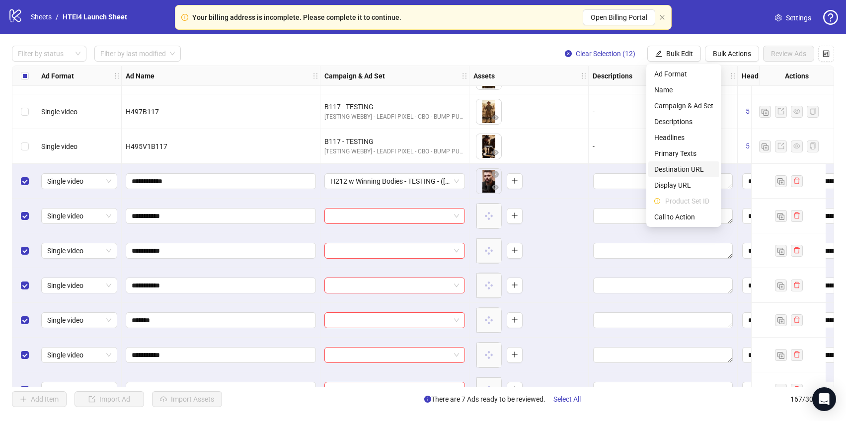
click at [676, 173] on span "Destination URL" at bounding box center [683, 169] width 59 height 11
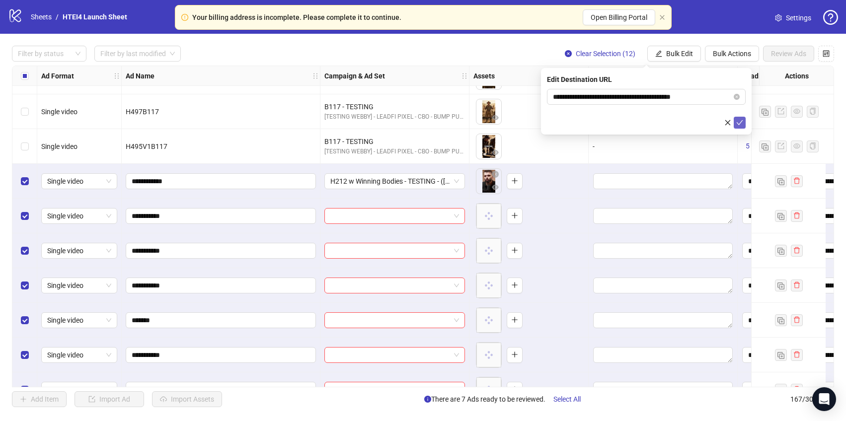
click at [739, 122] on icon "check" at bounding box center [739, 122] width 7 height 7
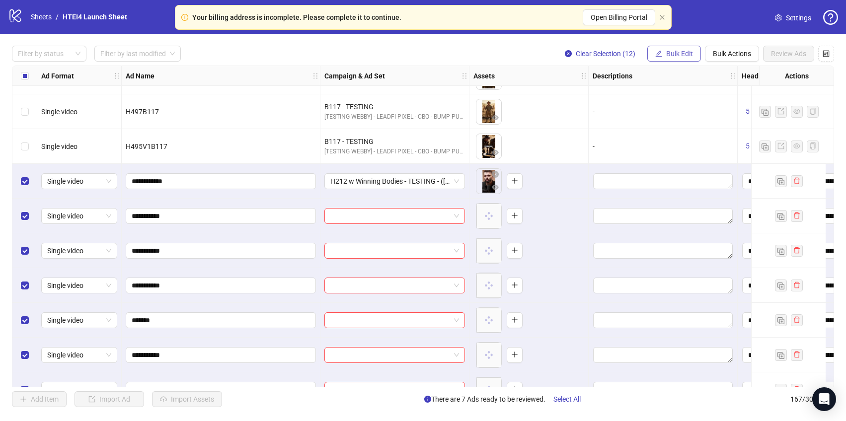
click at [681, 54] on span "Bulk Edit" at bounding box center [679, 54] width 27 height 8
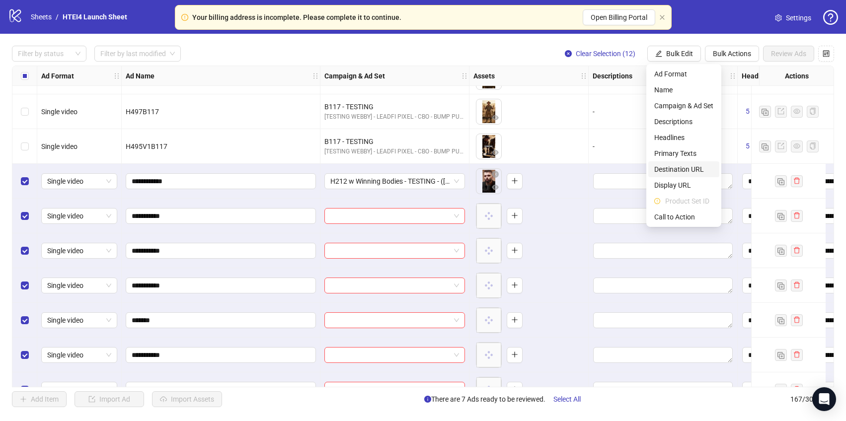
click at [683, 170] on span "Destination URL" at bounding box center [683, 169] width 59 height 11
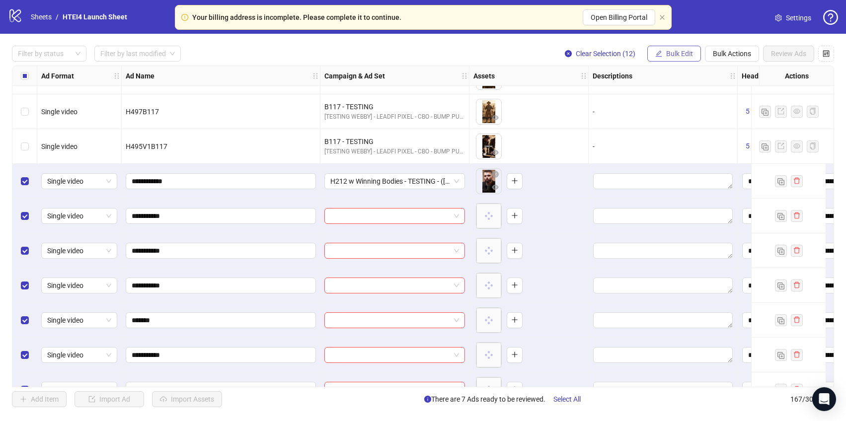
click at [684, 58] on span "Bulk Edit" at bounding box center [679, 54] width 27 height 8
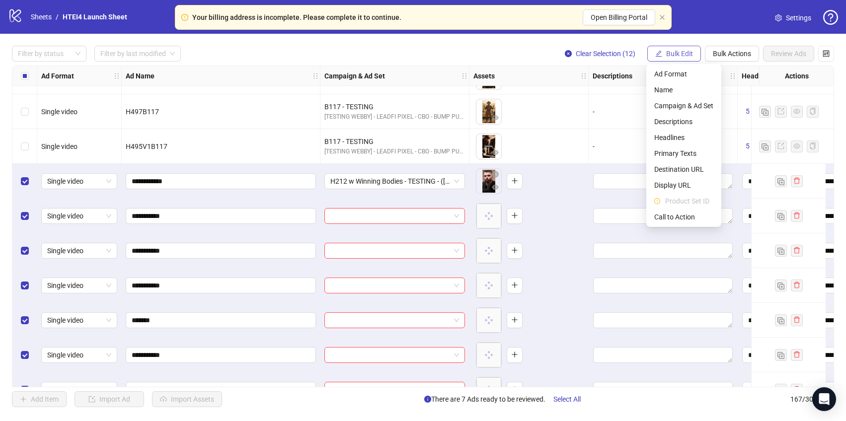
click at [681, 53] on span "Bulk Edit" at bounding box center [679, 54] width 27 height 8
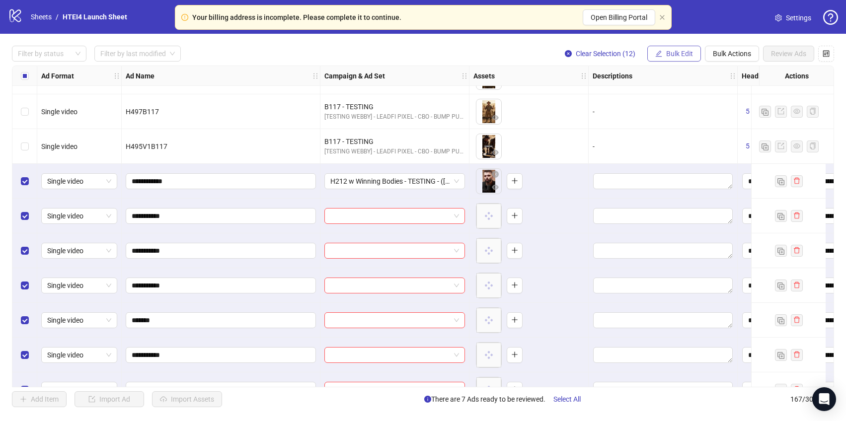
click at [681, 53] on span "Bulk Edit" at bounding box center [679, 54] width 27 height 8
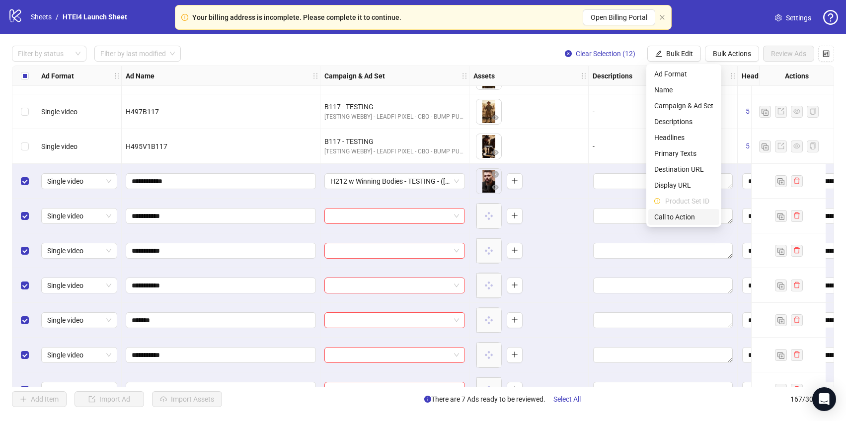
click at [685, 222] on span "Call to Action" at bounding box center [683, 217] width 59 height 11
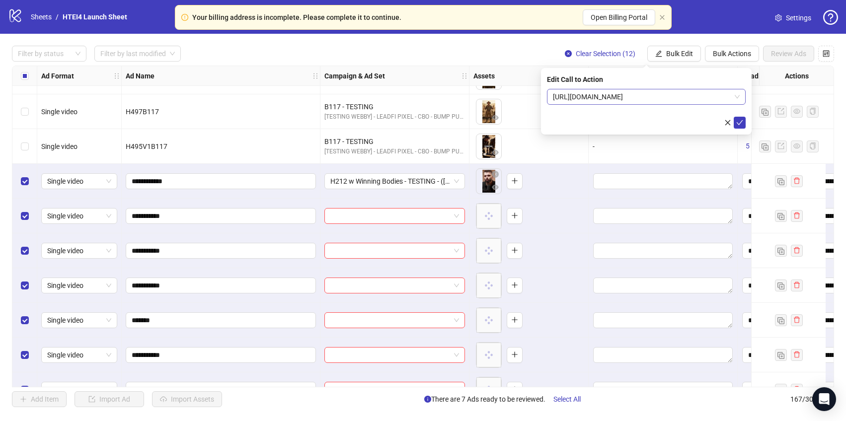
click at [666, 101] on span "[URL][DOMAIN_NAME]" at bounding box center [646, 96] width 187 height 15
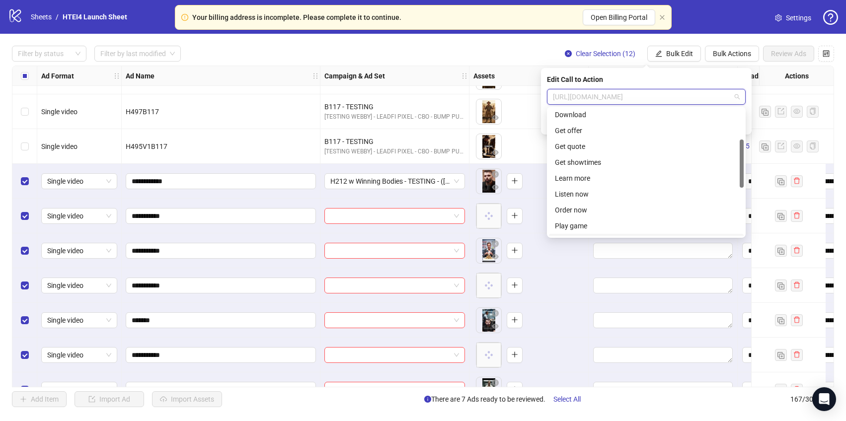
scroll to position [72, 0]
click at [586, 193] on div "Learn more" at bounding box center [646, 187] width 183 height 11
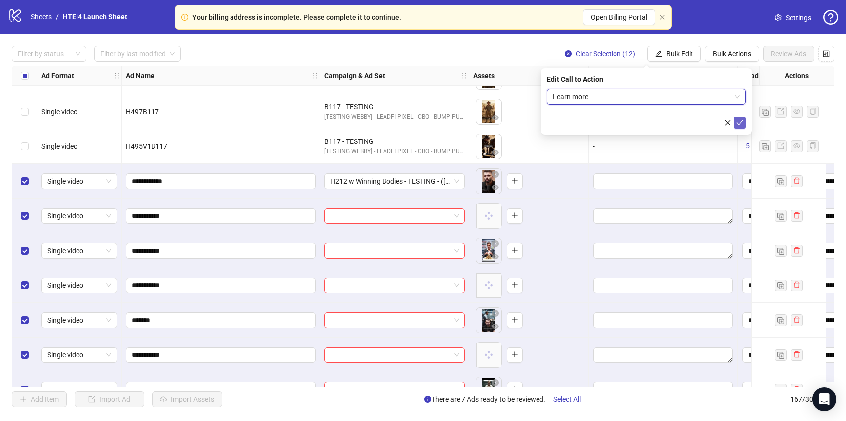
click at [737, 126] on span "submit" at bounding box center [739, 123] width 7 height 8
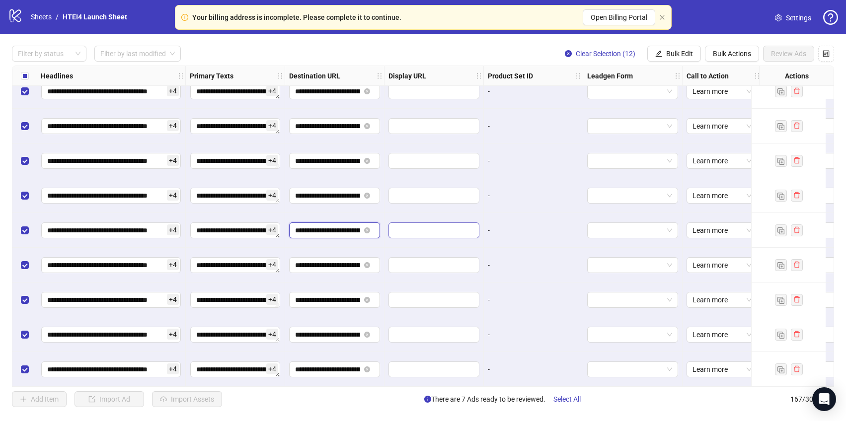
scroll to position [0, 79]
drag, startPoint x: 317, startPoint y: 225, endPoint x: 416, endPoint y: 225, distance: 98.8
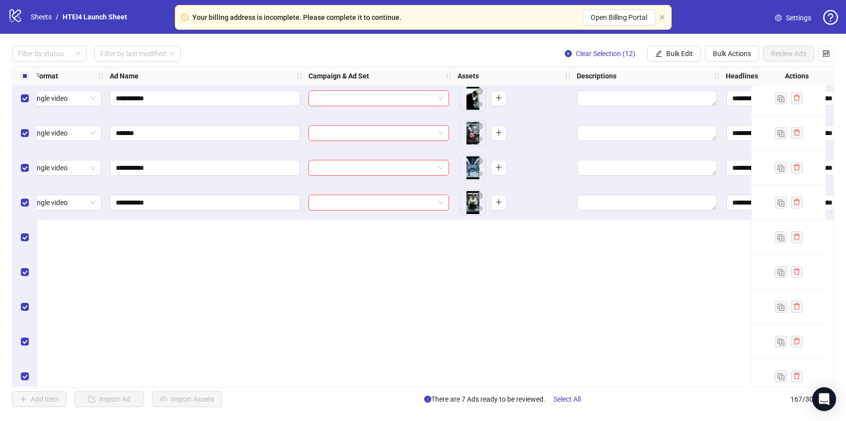
scroll to position [5289, 16]
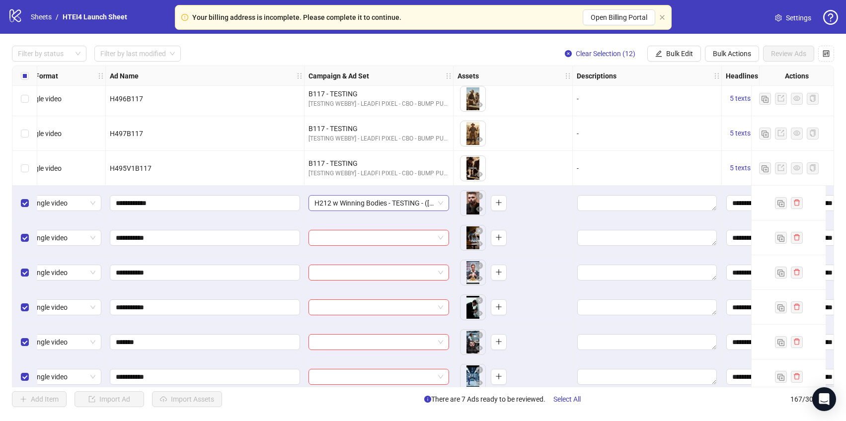
click at [382, 200] on span "H212 w Winning Bodies - TESTING - ([DATE])" at bounding box center [378, 203] width 129 height 15
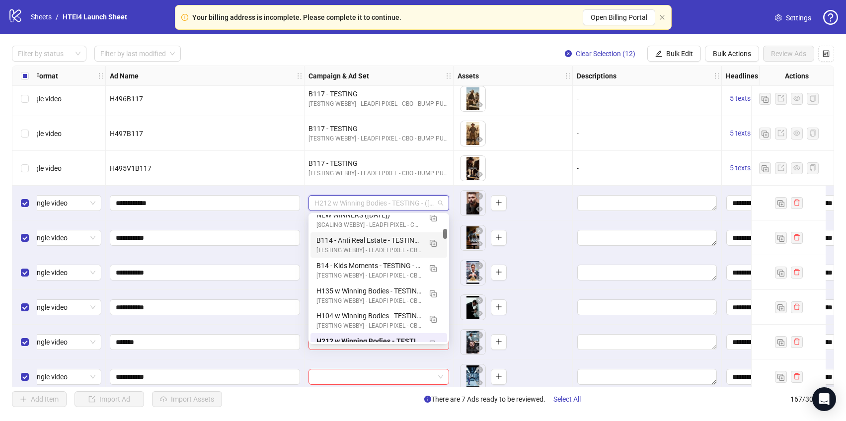
scroll to position [0, 0]
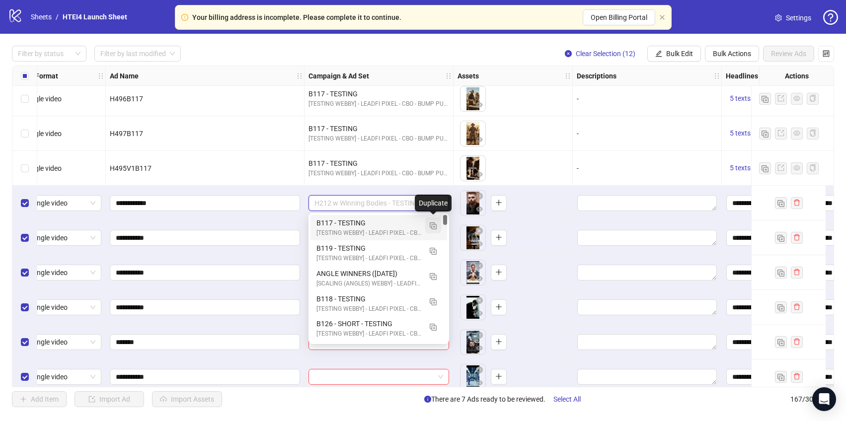
click at [437, 229] on button "button" at bounding box center [433, 226] width 16 height 16
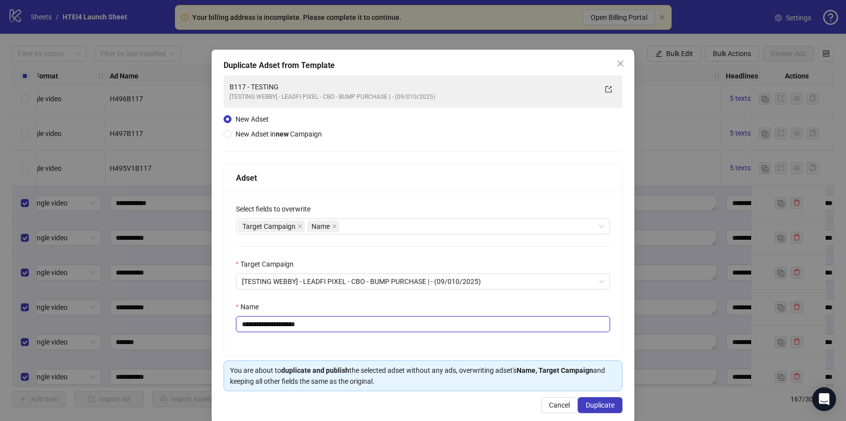
drag, startPoint x: 248, startPoint y: 326, endPoint x: 380, endPoint y: 326, distance: 131.6
click at [380, 326] on input "**********" at bounding box center [423, 324] width 374 height 16
type input "**********"
click at [595, 404] on span "Duplicate" at bounding box center [600, 405] width 29 height 8
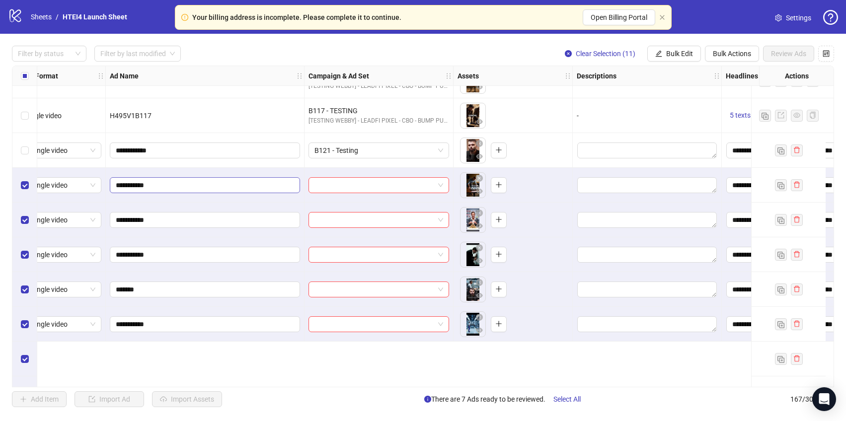
scroll to position [5229, 16]
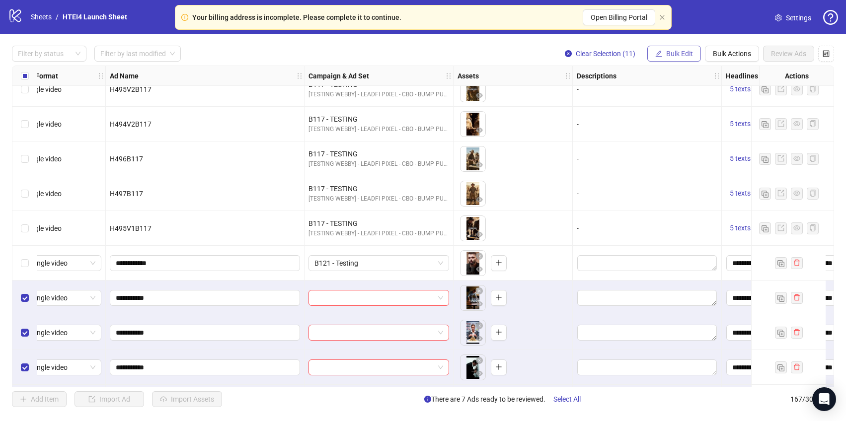
click at [665, 49] on button "Bulk Edit" at bounding box center [674, 54] width 54 height 16
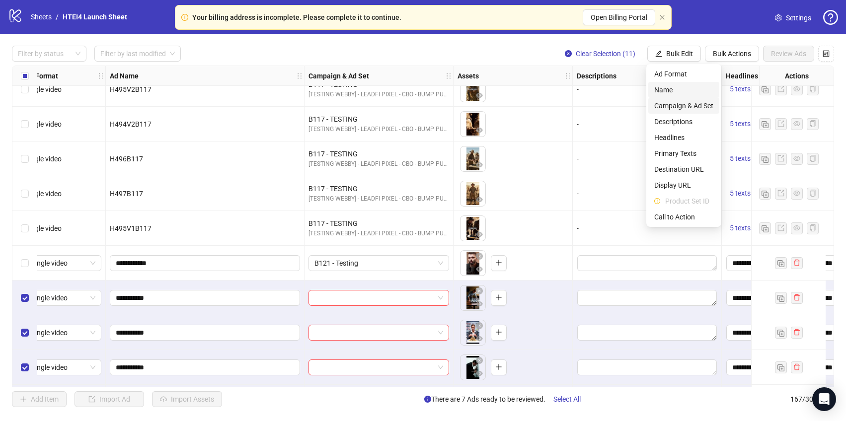
click at [673, 107] on span "Campaign & Ad Set" at bounding box center [683, 105] width 59 height 11
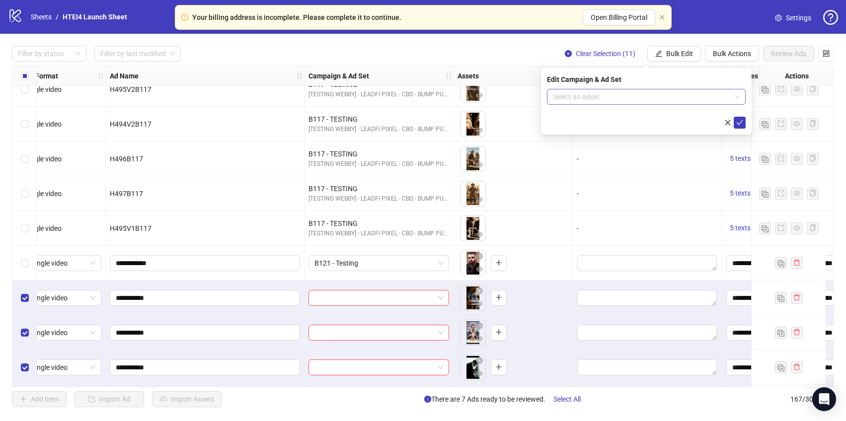
click at [628, 97] on input "search" at bounding box center [642, 96] width 178 height 15
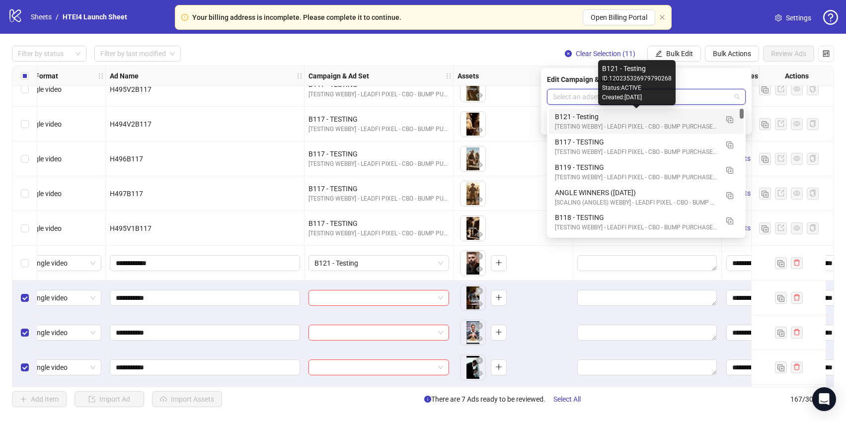
click at [596, 116] on div "B121 - Testing" at bounding box center [636, 116] width 163 height 11
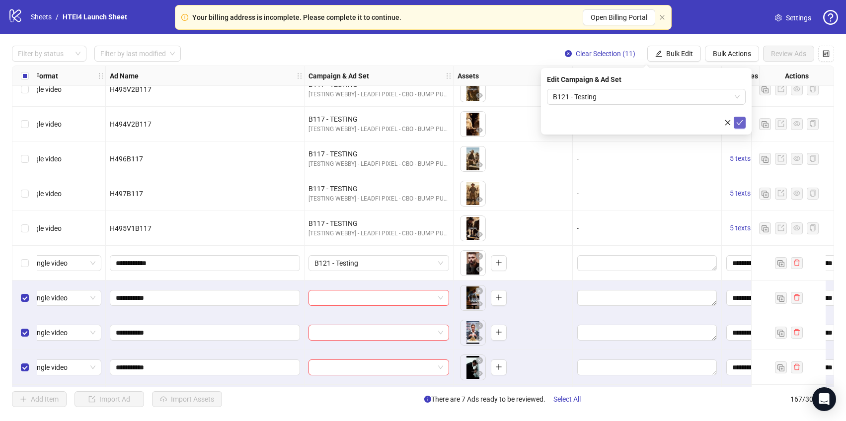
click at [736, 121] on icon "check" at bounding box center [739, 122] width 7 height 7
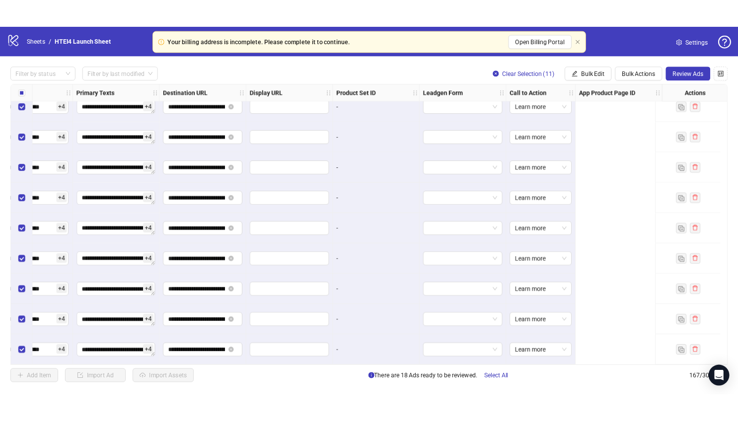
scroll to position [5509, 0]
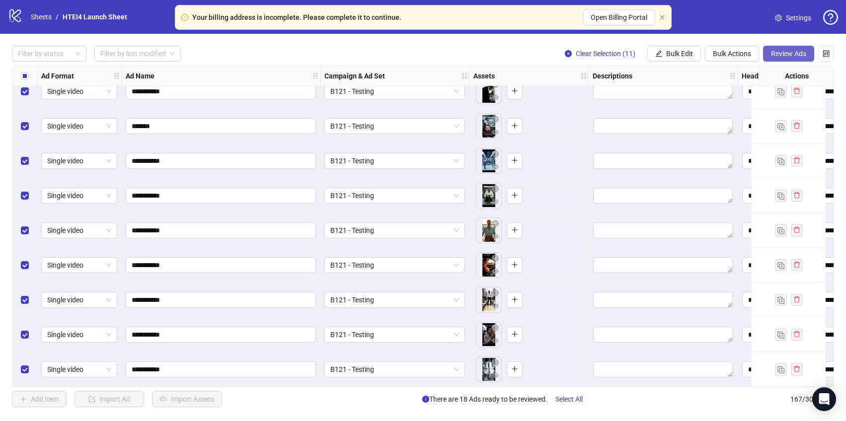
click at [781, 54] on span "Review Ads" at bounding box center [788, 54] width 35 height 8
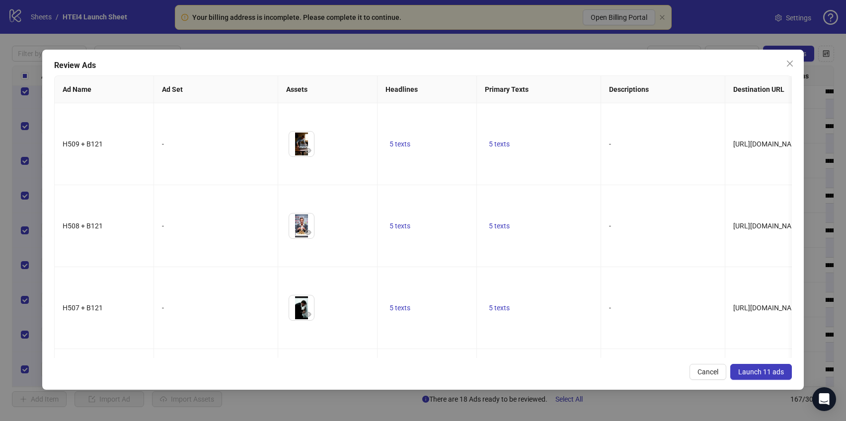
click at [768, 371] on span "Launch 11 ads" at bounding box center [761, 372] width 46 height 8
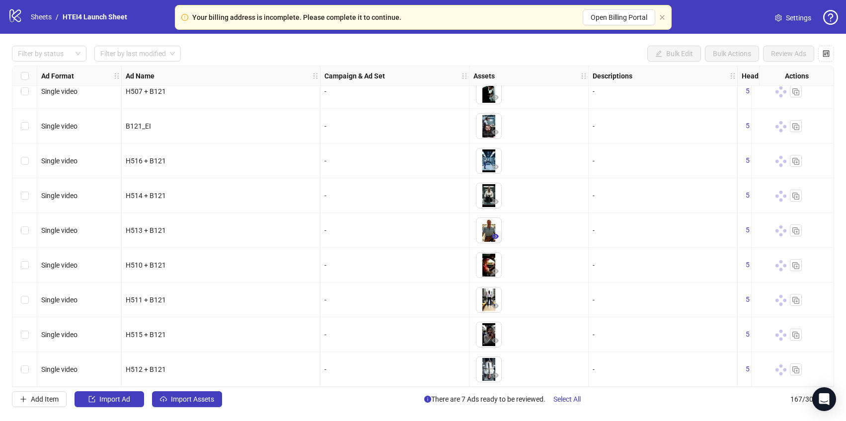
click at [498, 234] on icon "eye" at bounding box center [495, 236] width 7 height 5
